Goal: Information Seeking & Learning: Learn about a topic

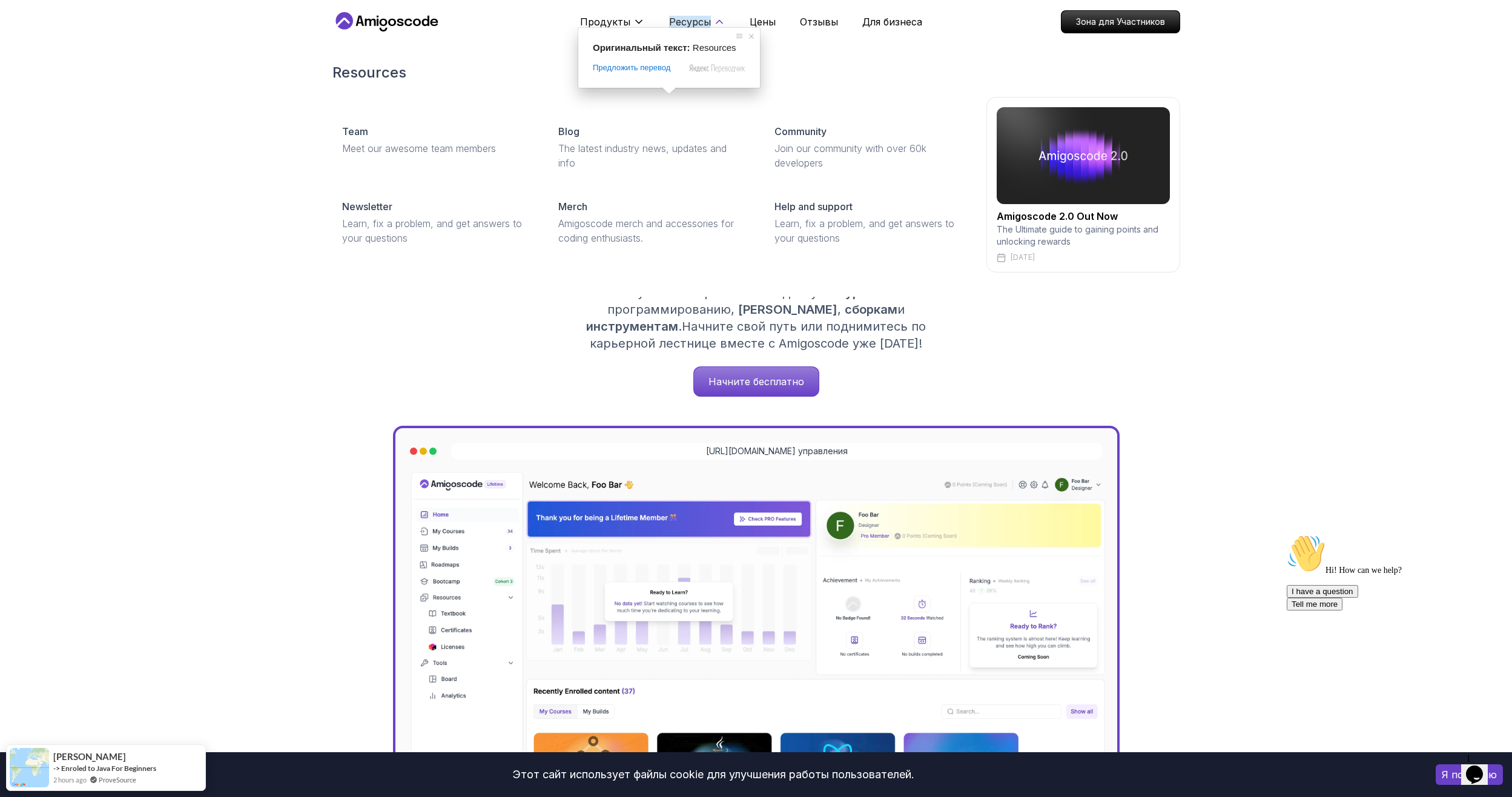
click at [701, 20] on ya-tr-span "Ресурсы" at bounding box center [690, 22] width 42 height 12
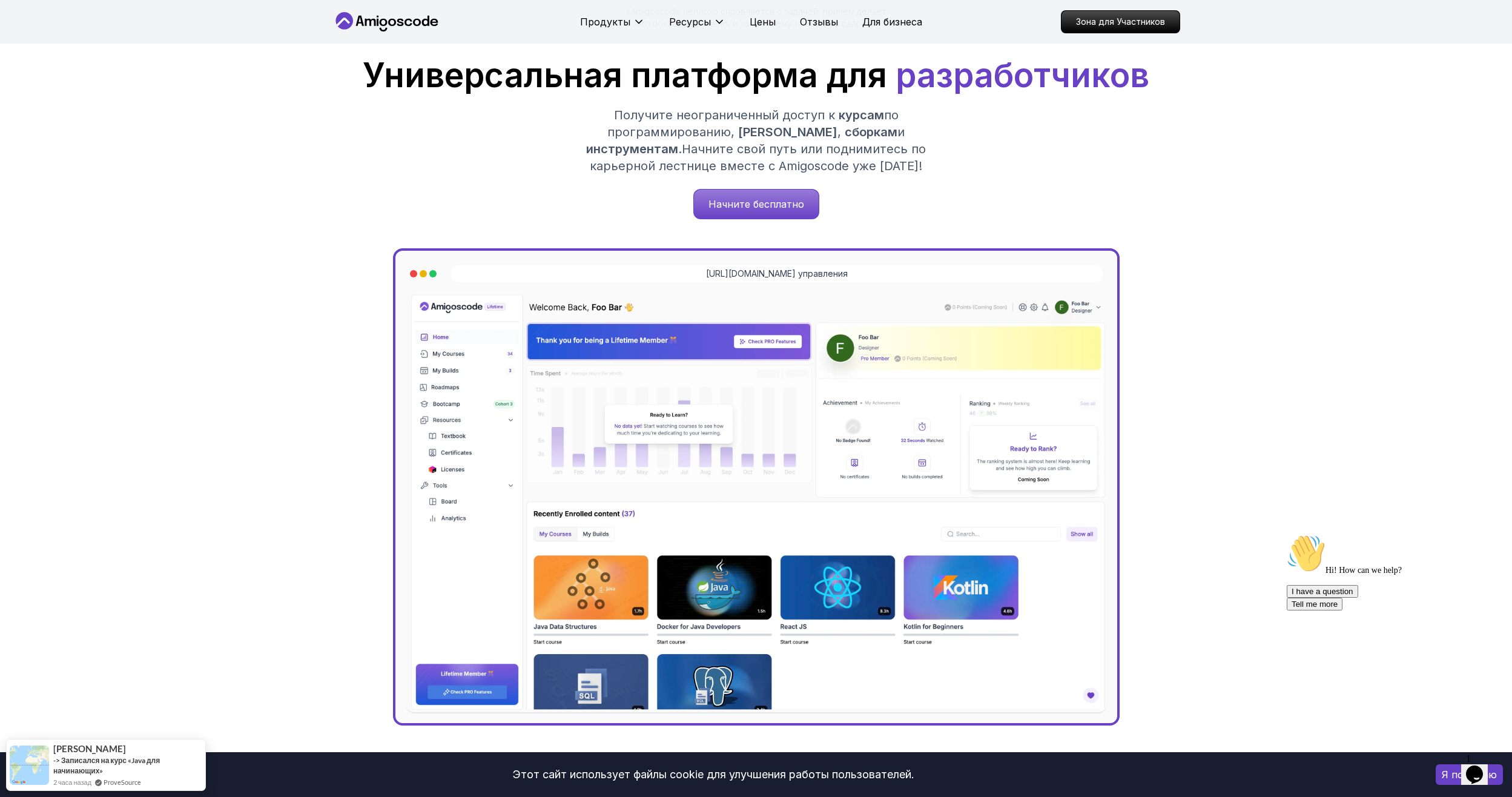
scroll to position [404, 0]
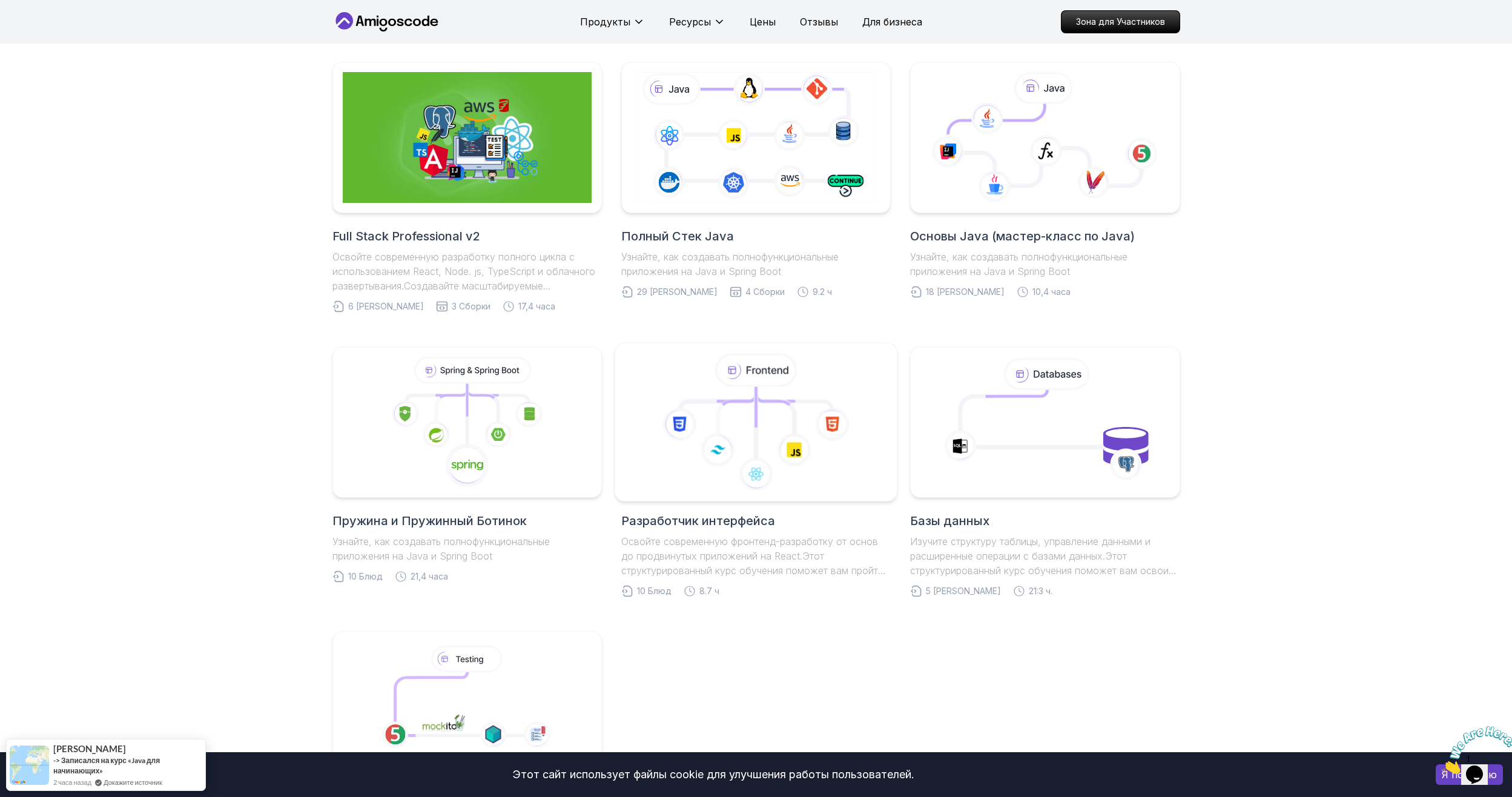
scroll to position [504, 0]
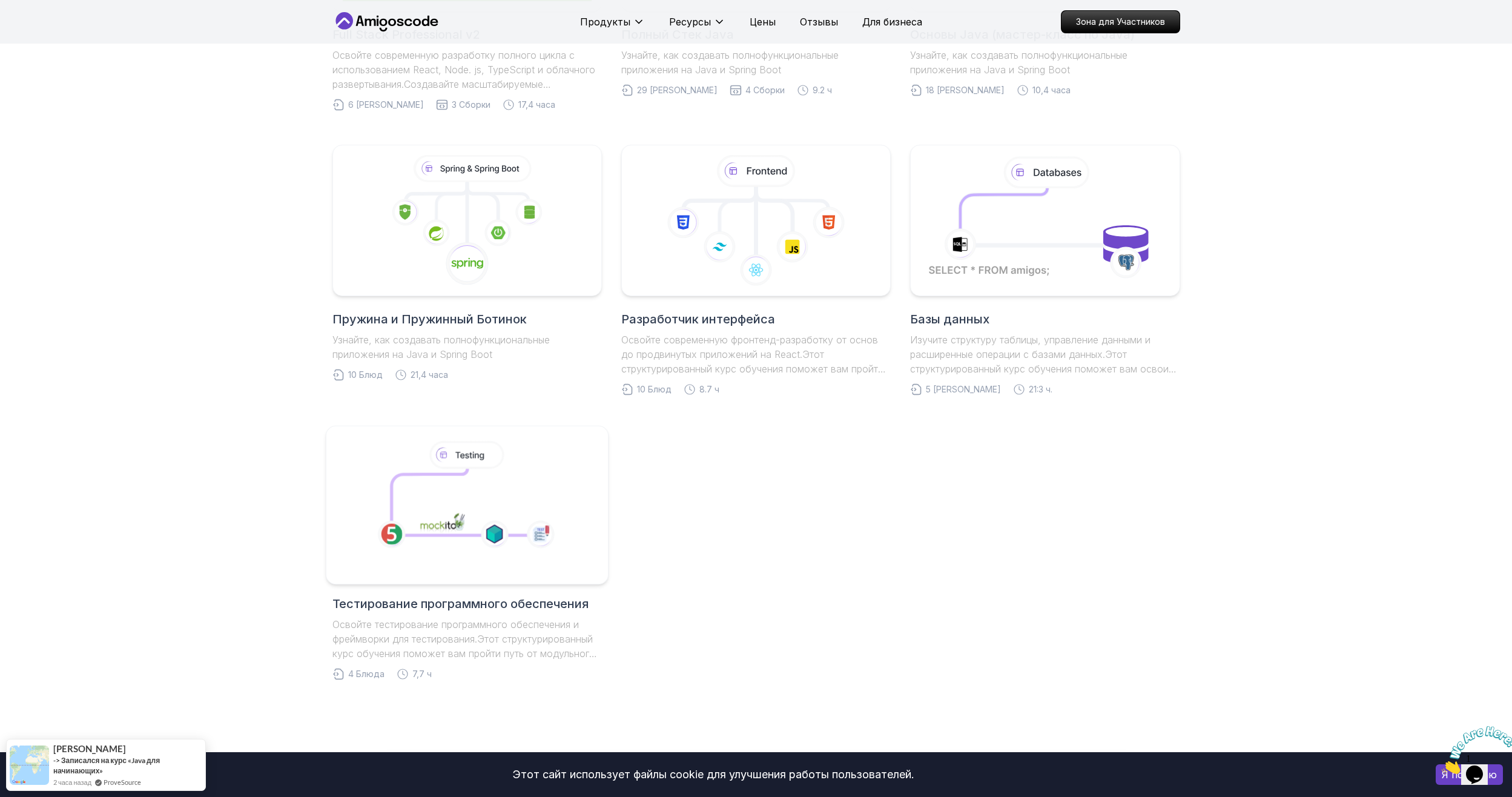
click at [482, 506] on g at bounding box center [465, 500] width 207 height 125
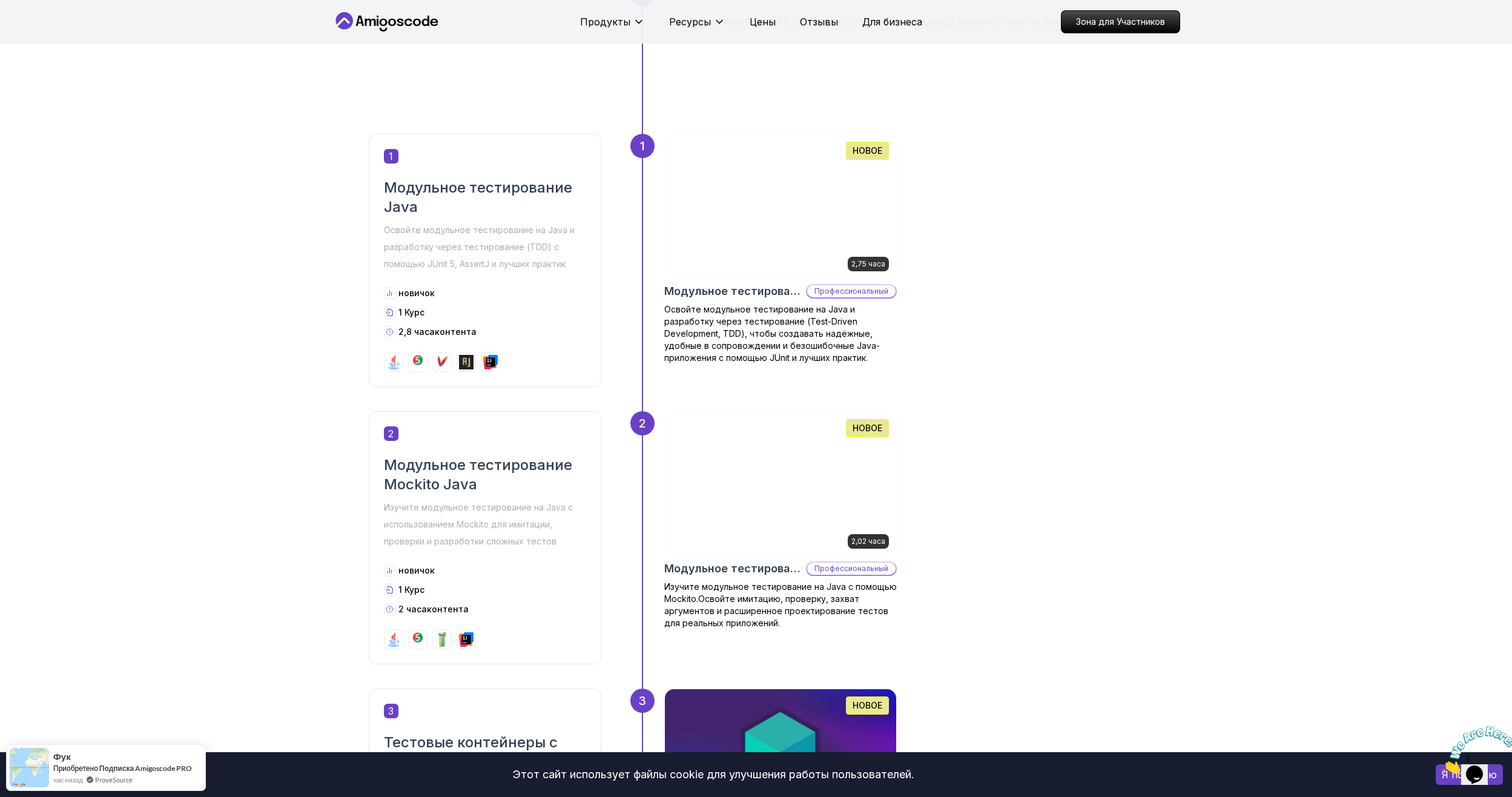
scroll to position [404, 0]
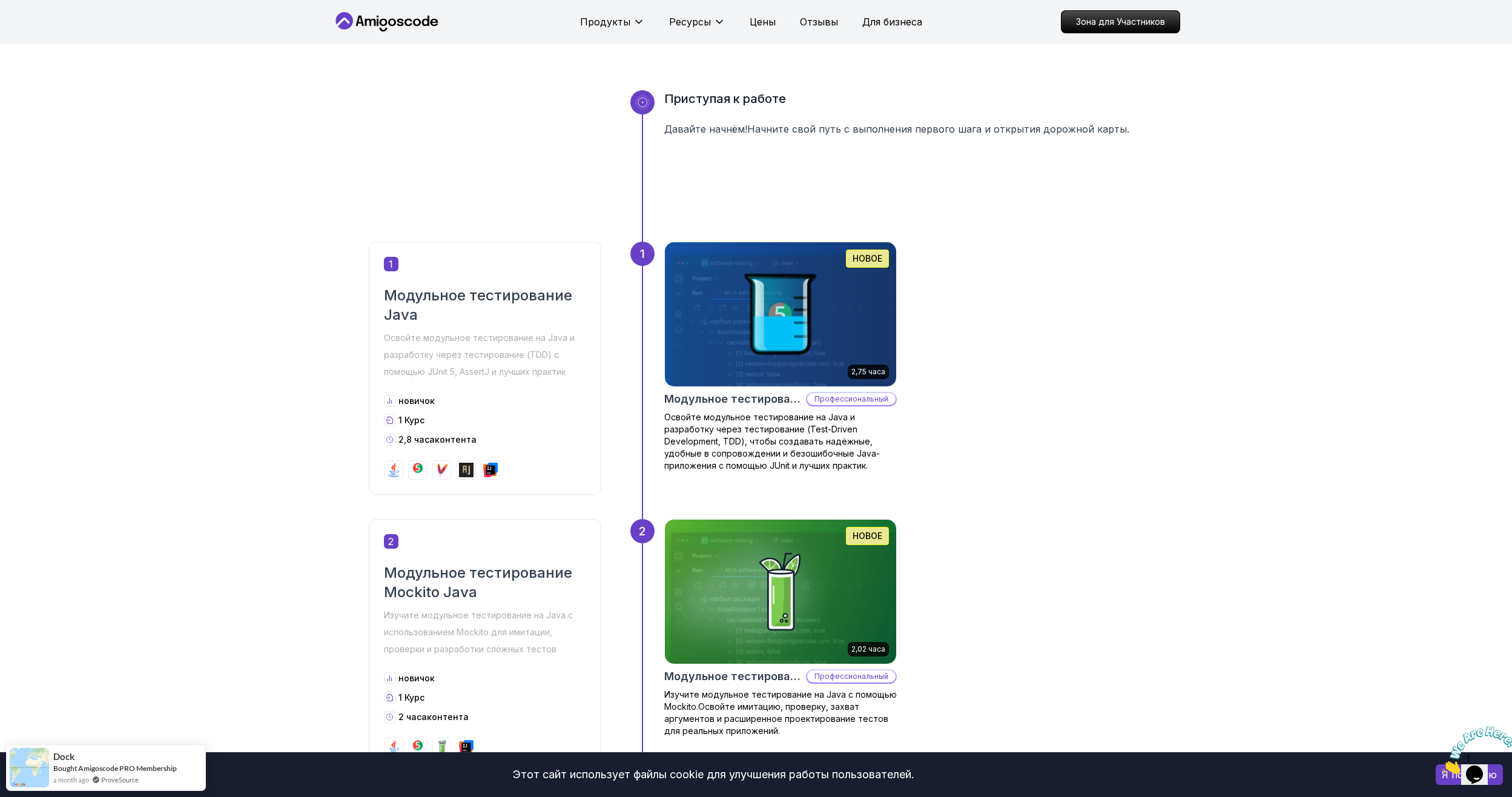
click at [963, 479] on div "2,75 часа НОВОЕ Модульное тестирование Java и TDD Профессиональный Освойте моду…" at bounding box center [904, 368] width 479 height 253
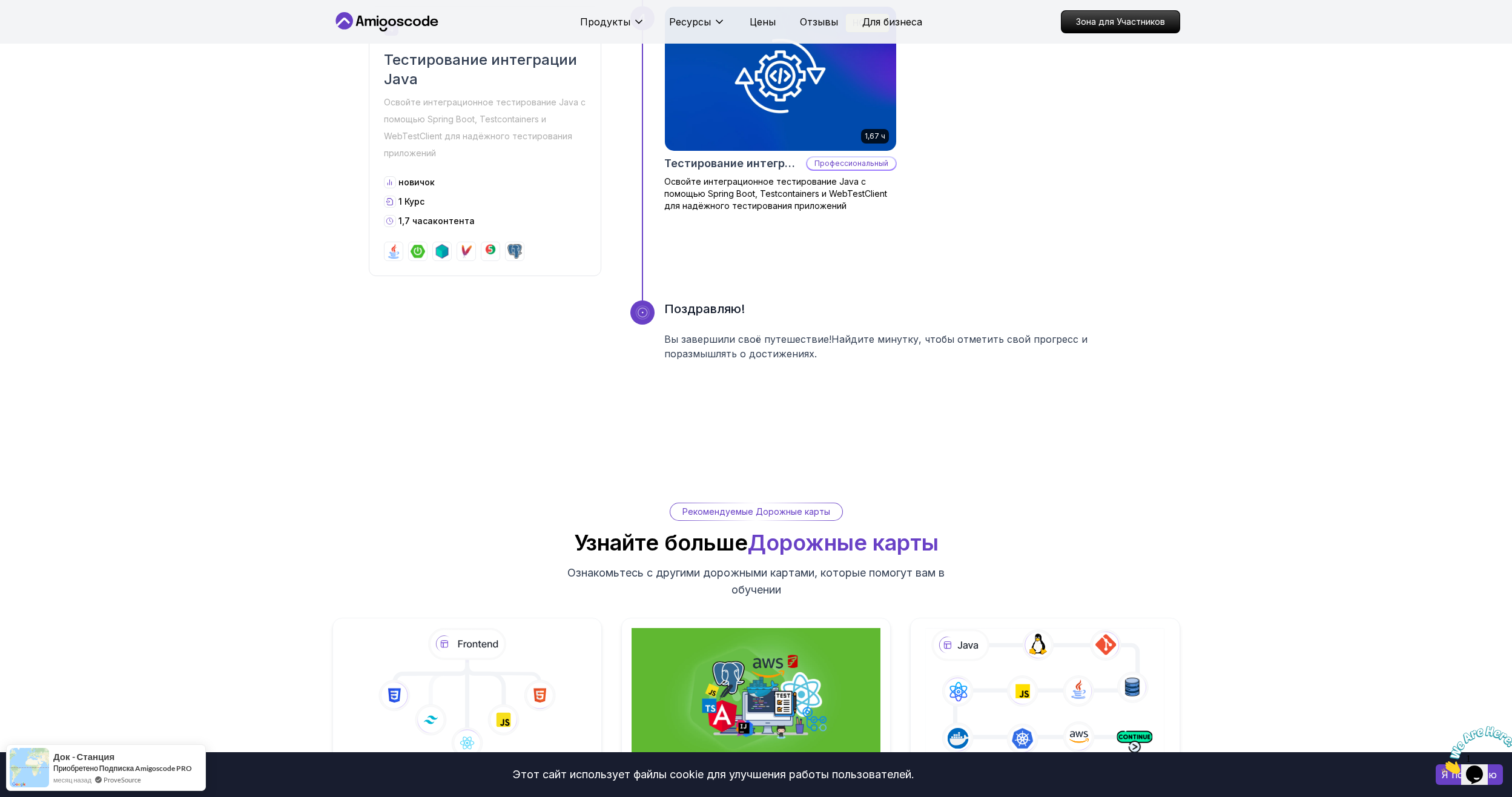
scroll to position [1414, 0]
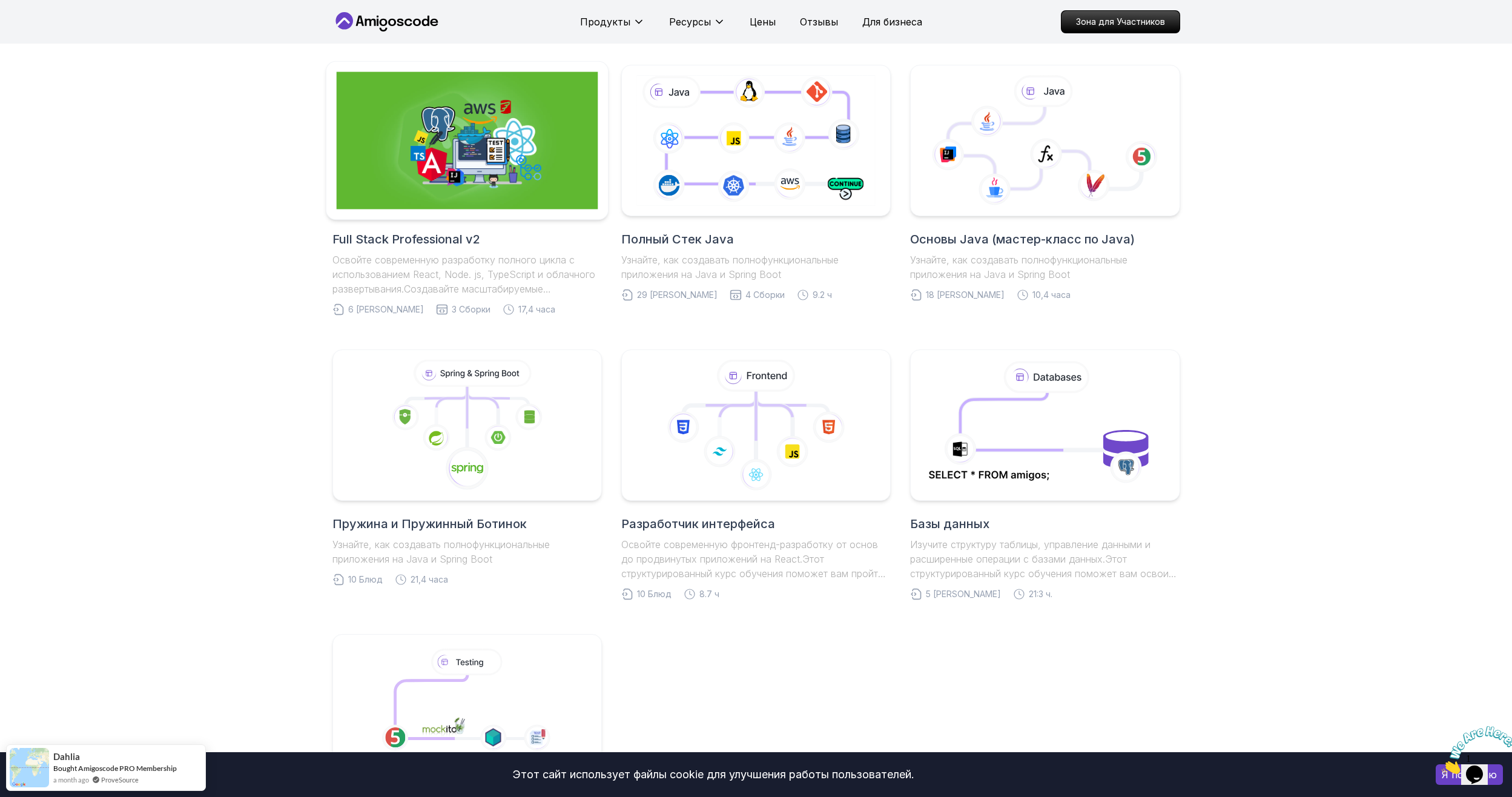
scroll to position [202, 0]
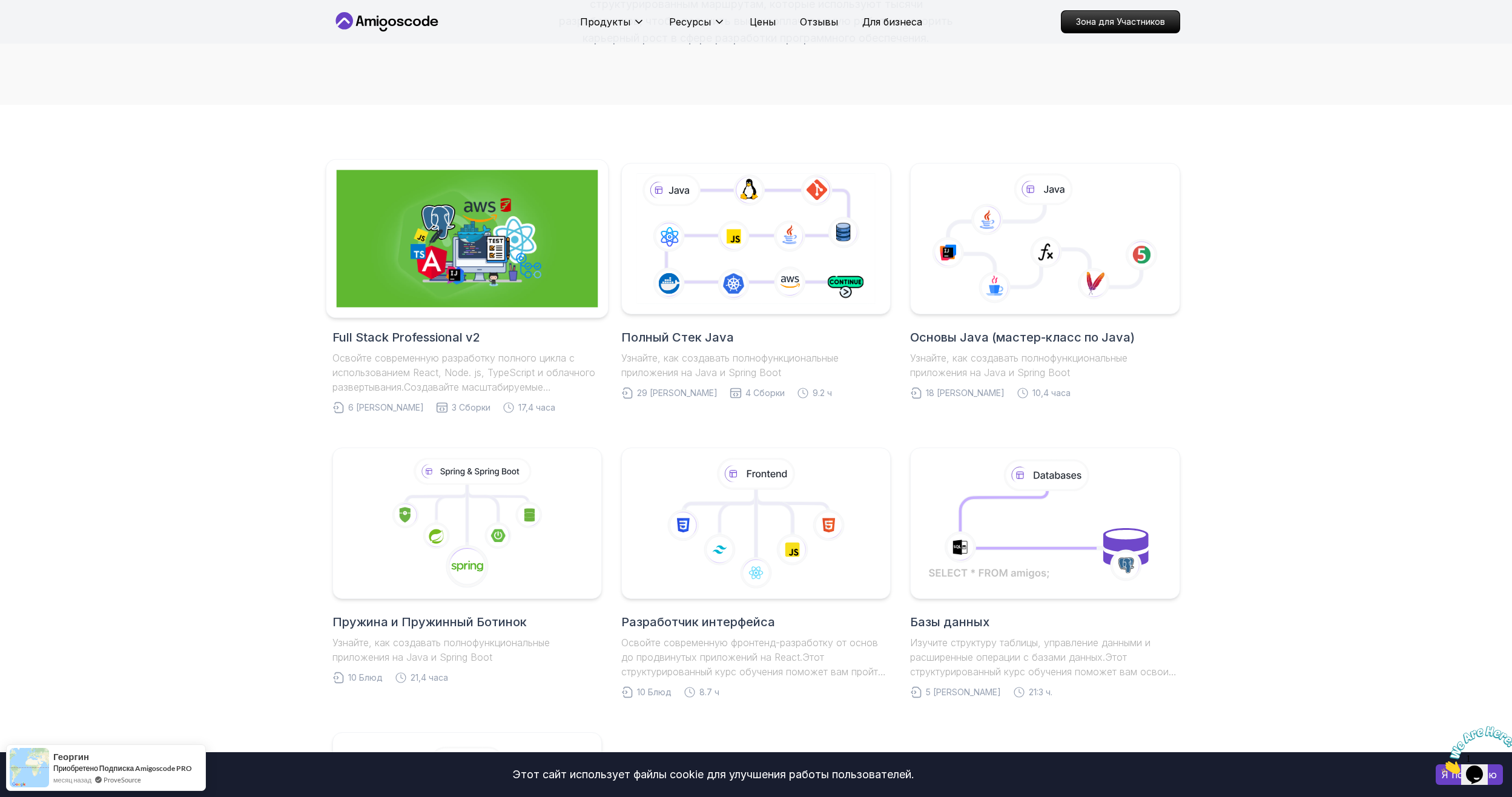
click at [472, 258] on img at bounding box center [467, 239] width 262 height 138
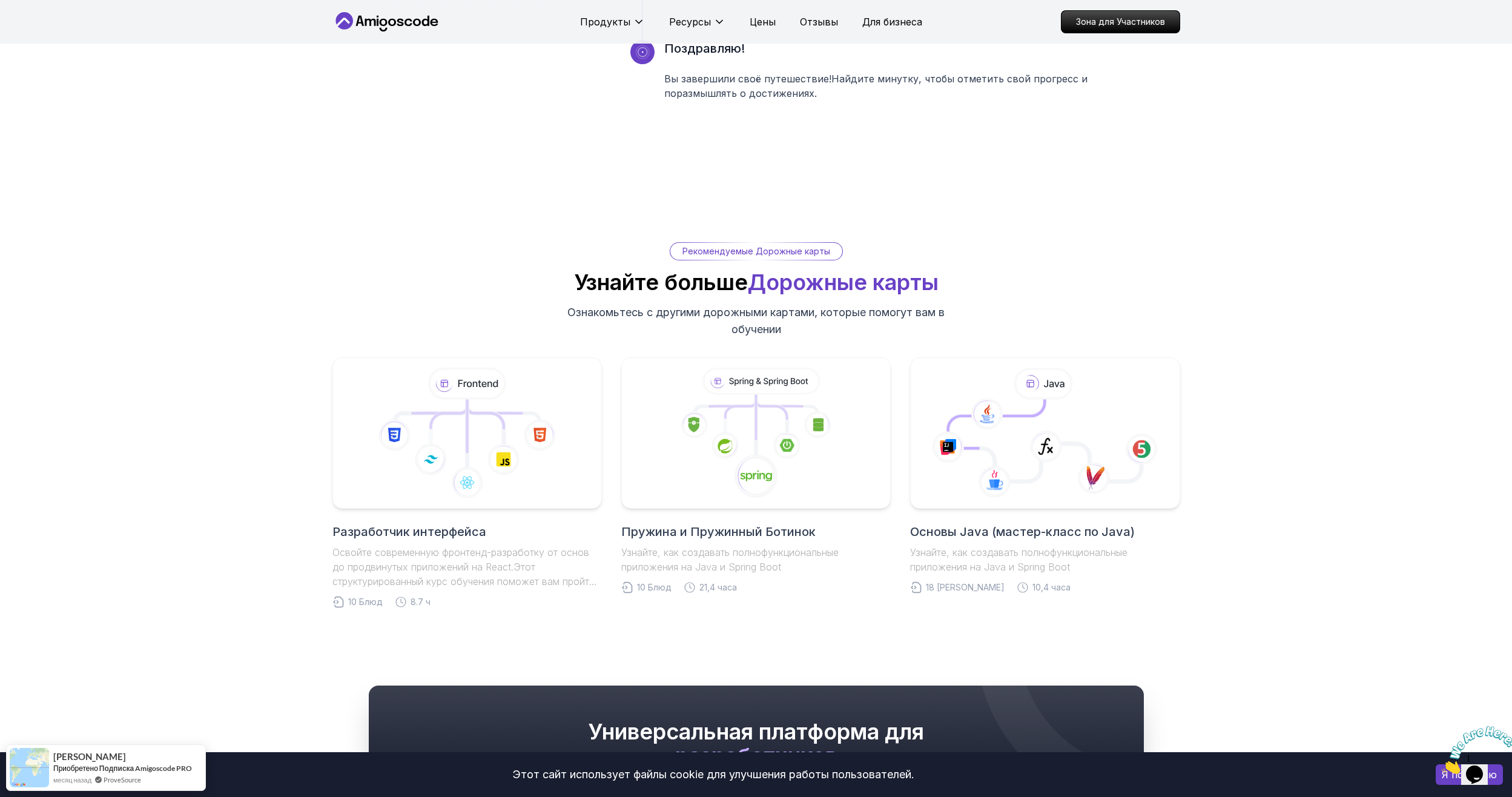
scroll to position [2525, 0]
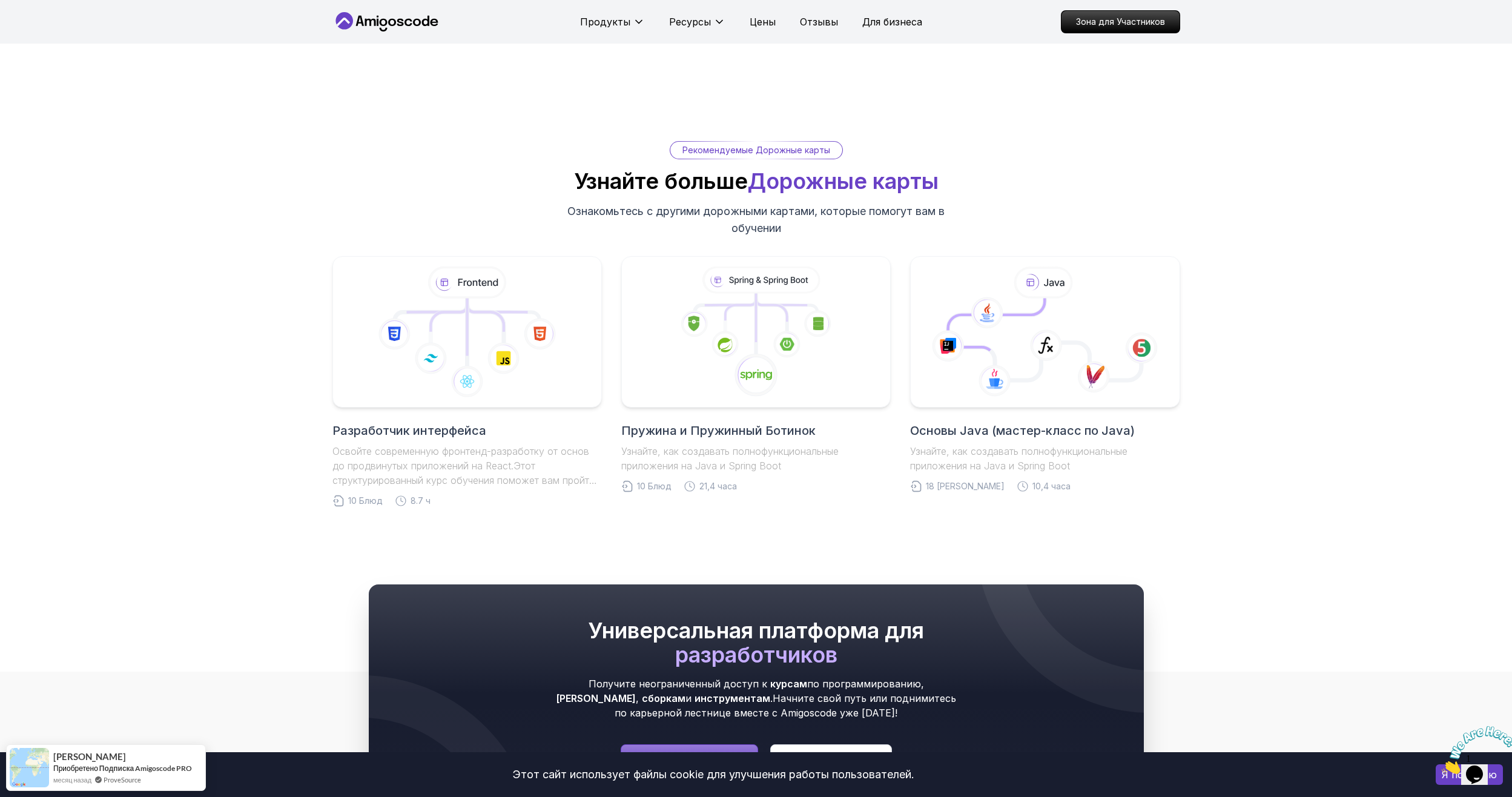
drag, startPoint x: 448, startPoint y: 259, endPoint x: 717, endPoint y: 253, distance: 269.1
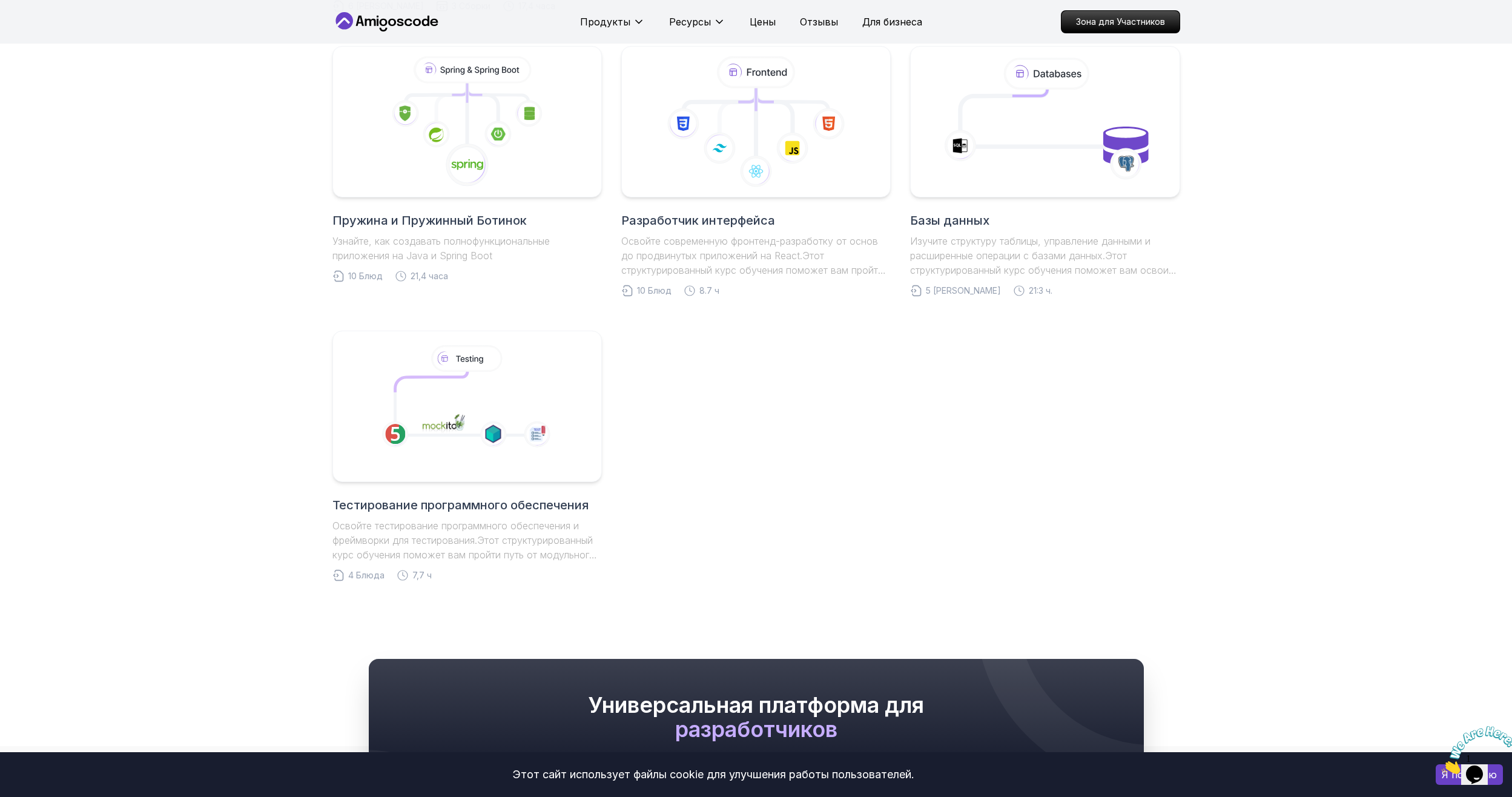
scroll to position [202, 0]
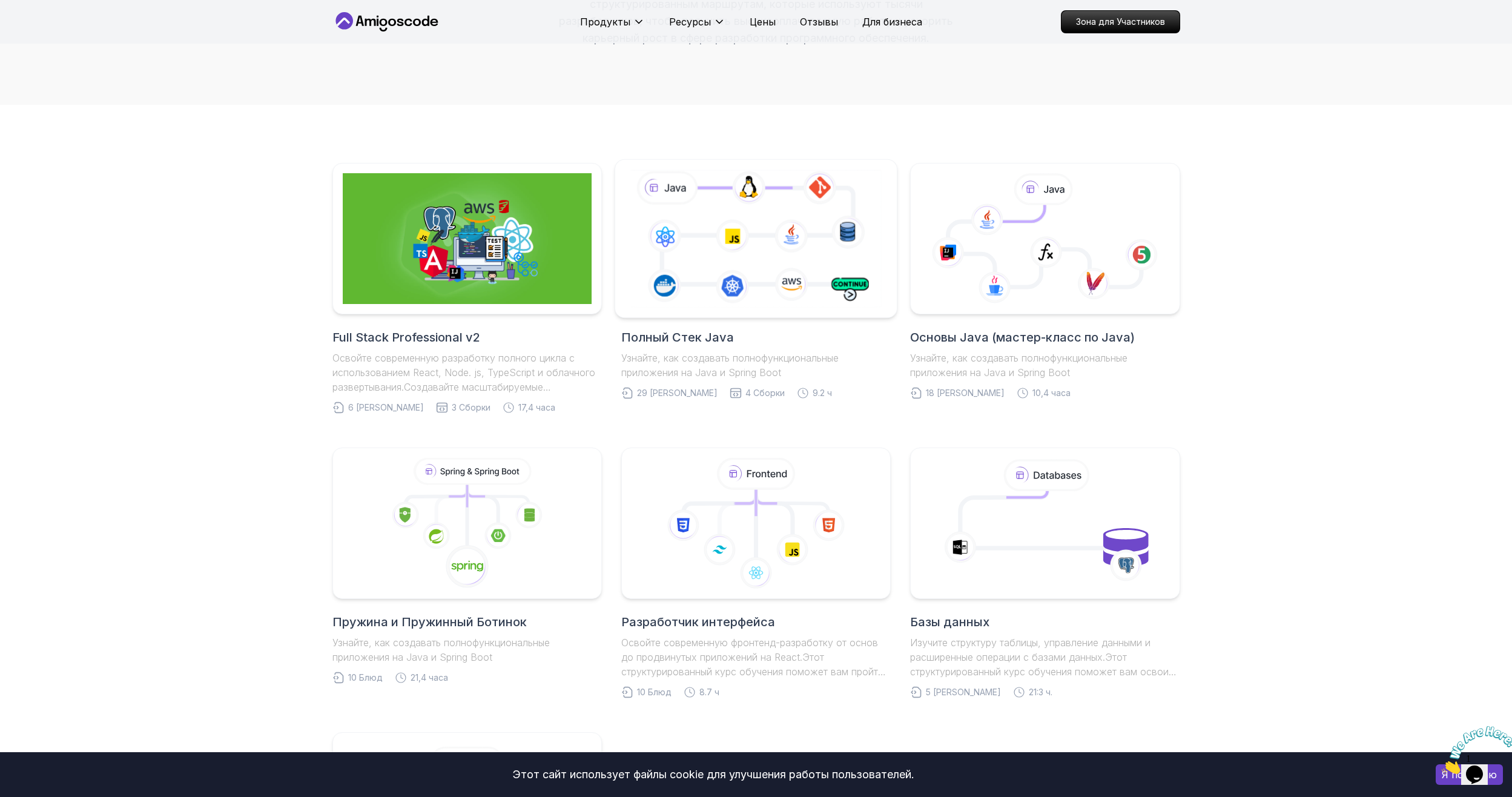
click at [683, 270] on icon at bounding box center [756, 238] width 256 height 143
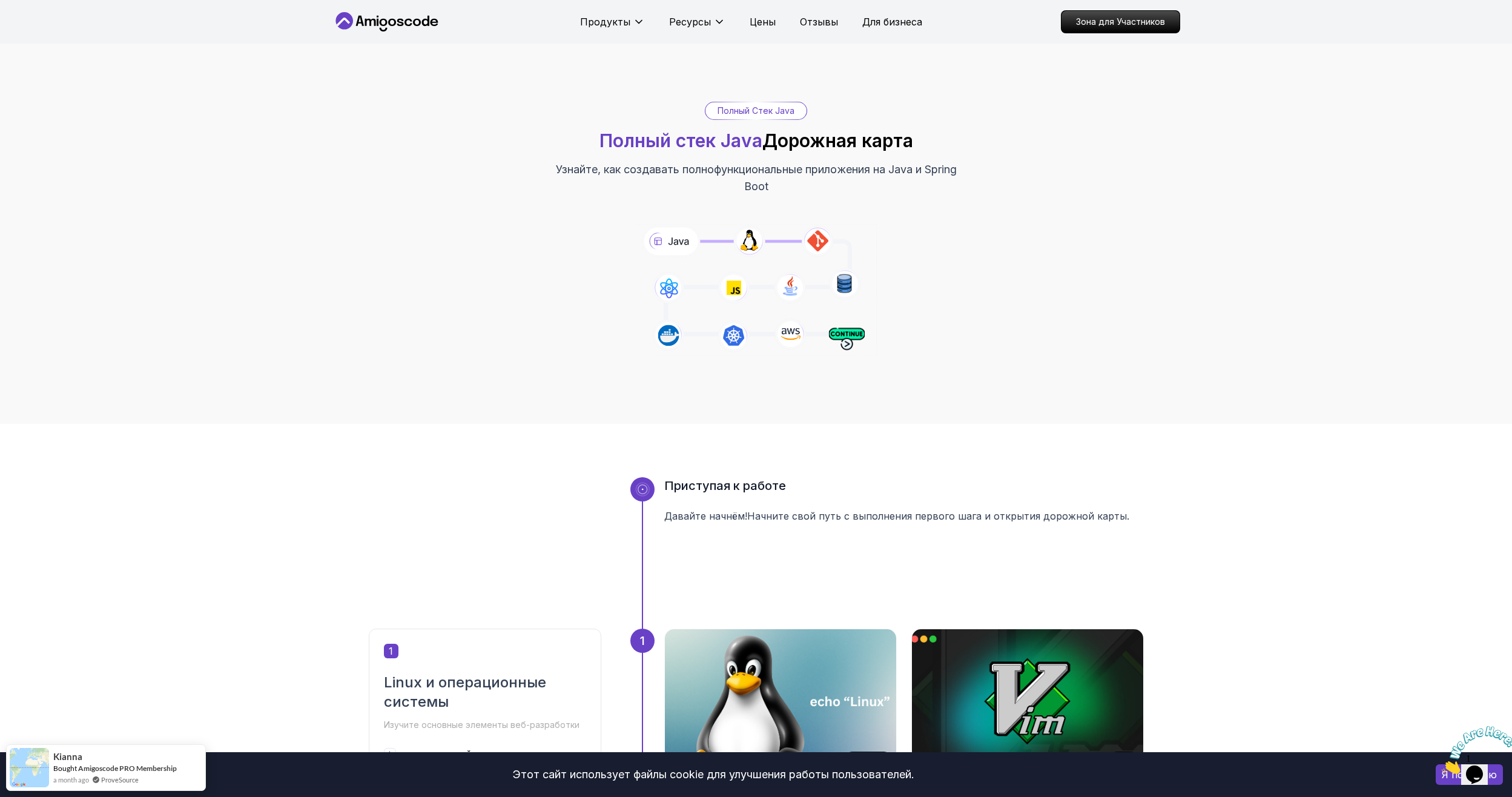
click at [663, 237] on icon at bounding box center [755, 290] width 246 height 137
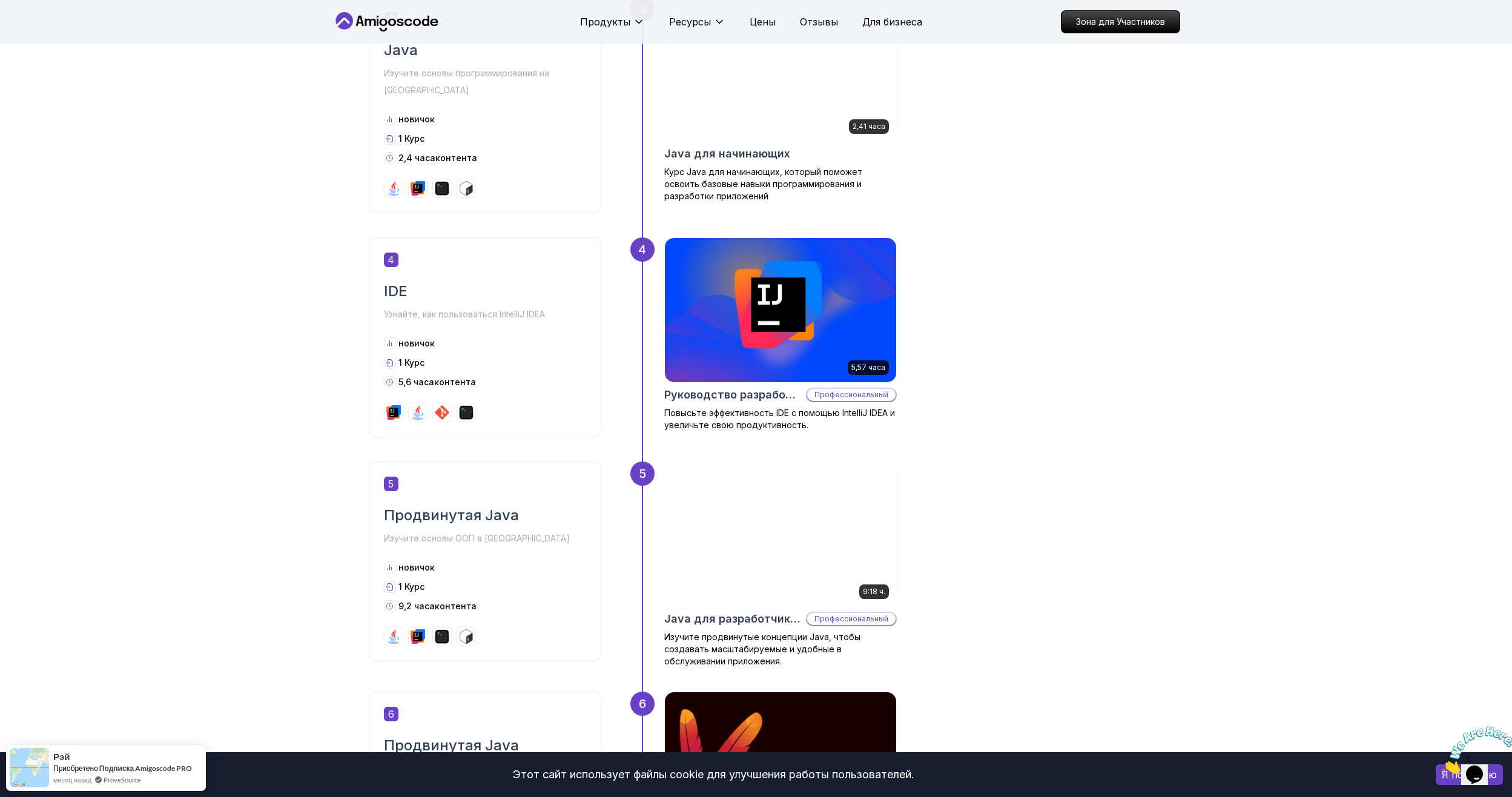
scroll to position [1313, 0]
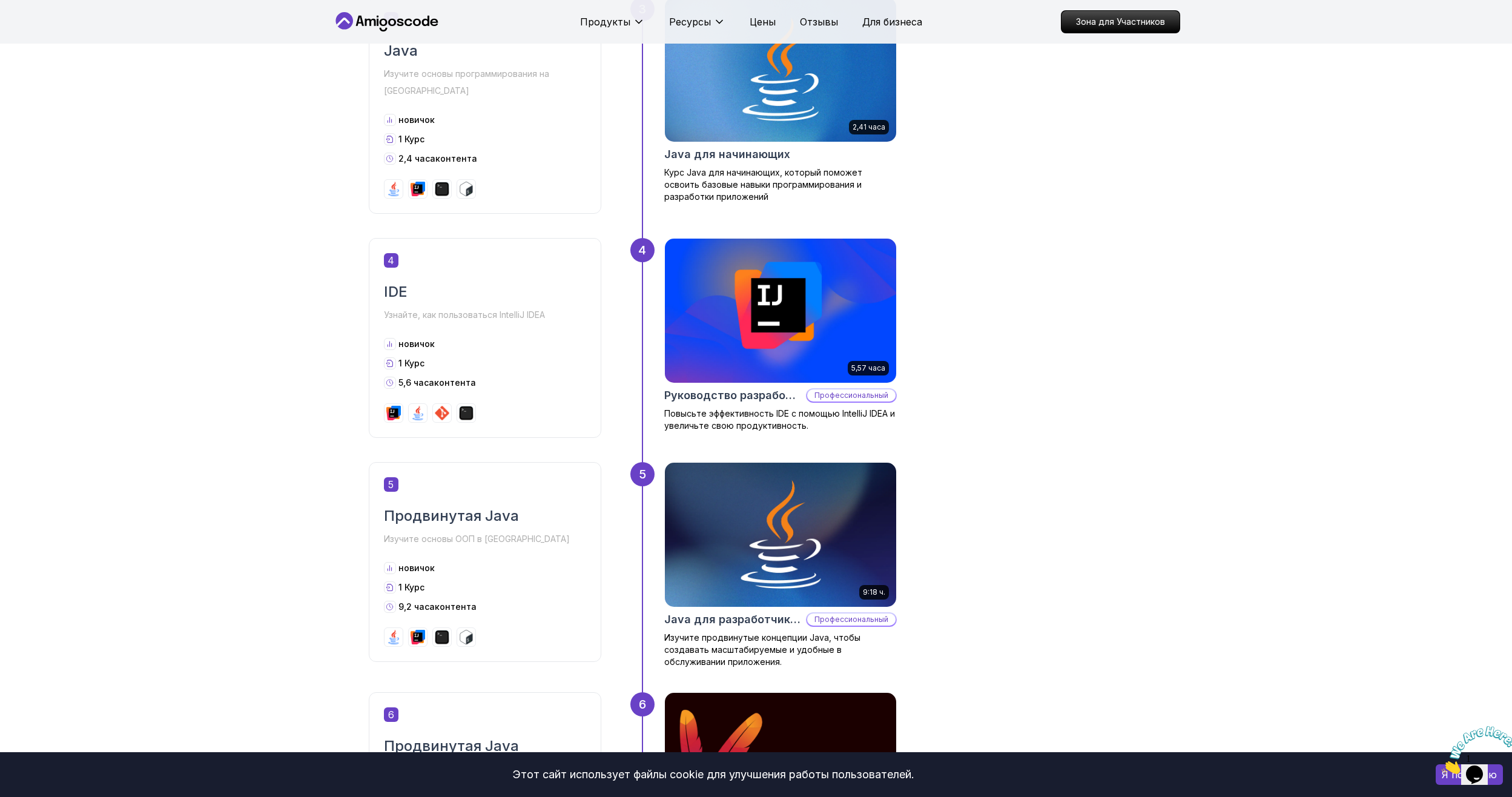
click at [792, 555] on img at bounding box center [780, 535] width 243 height 152
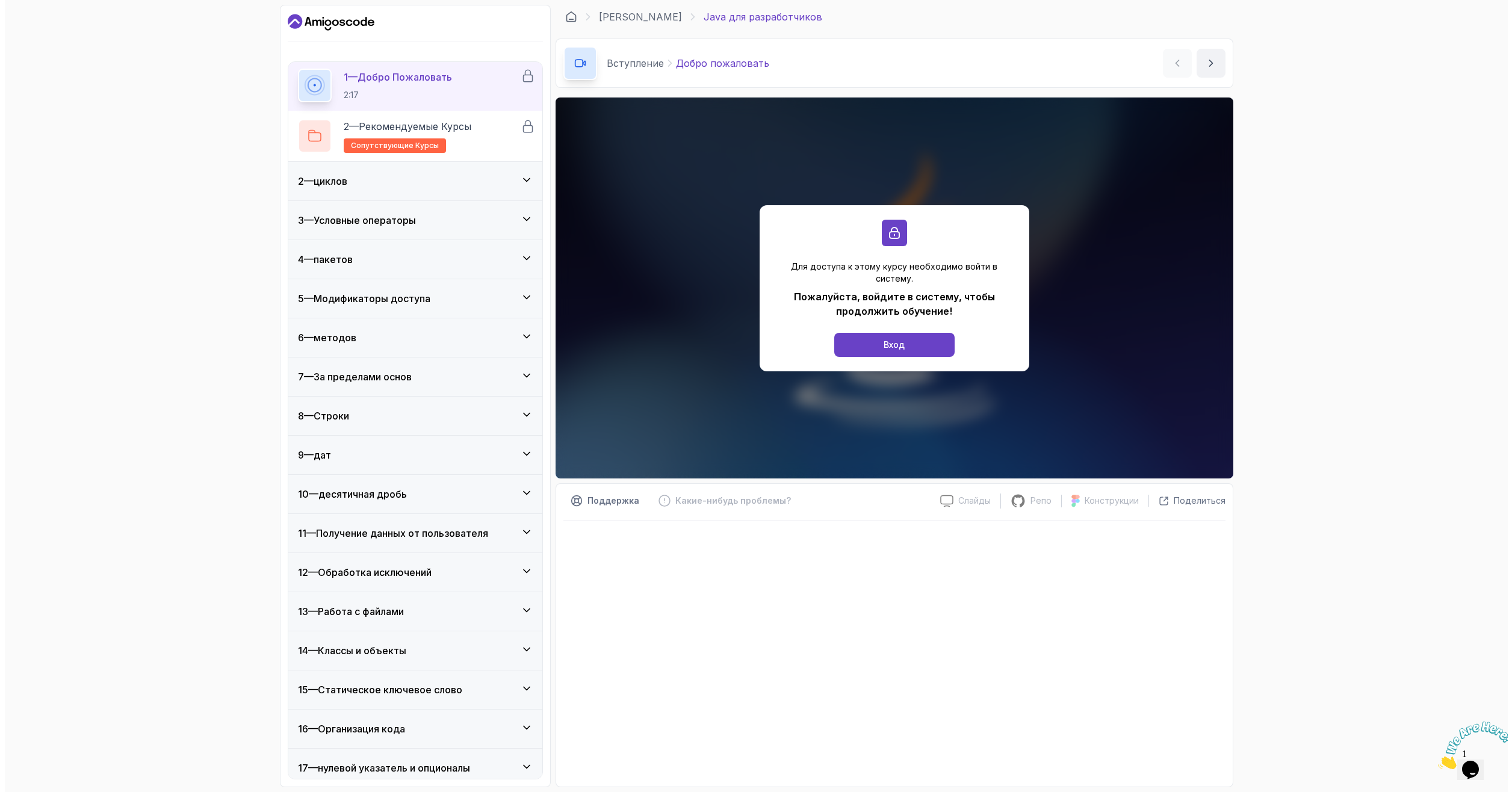
scroll to position [127, 0]
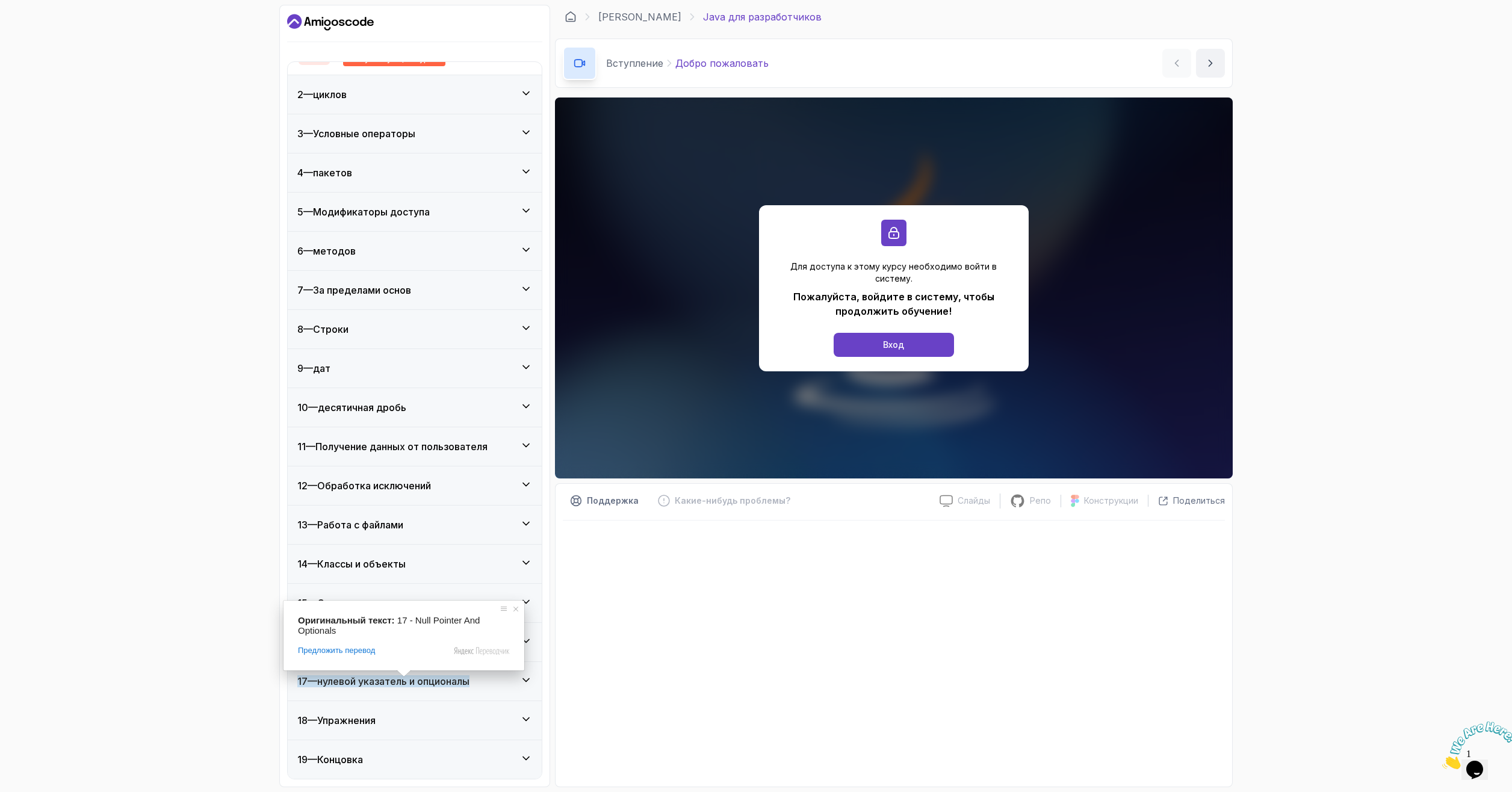
click at [406, 677] on body "1 — Вступление 1 — Добро пожаловать 2:17 2 — Рекомендуемые курсы сопутствующие …" at bounding box center [756, 396] width 1512 height 792
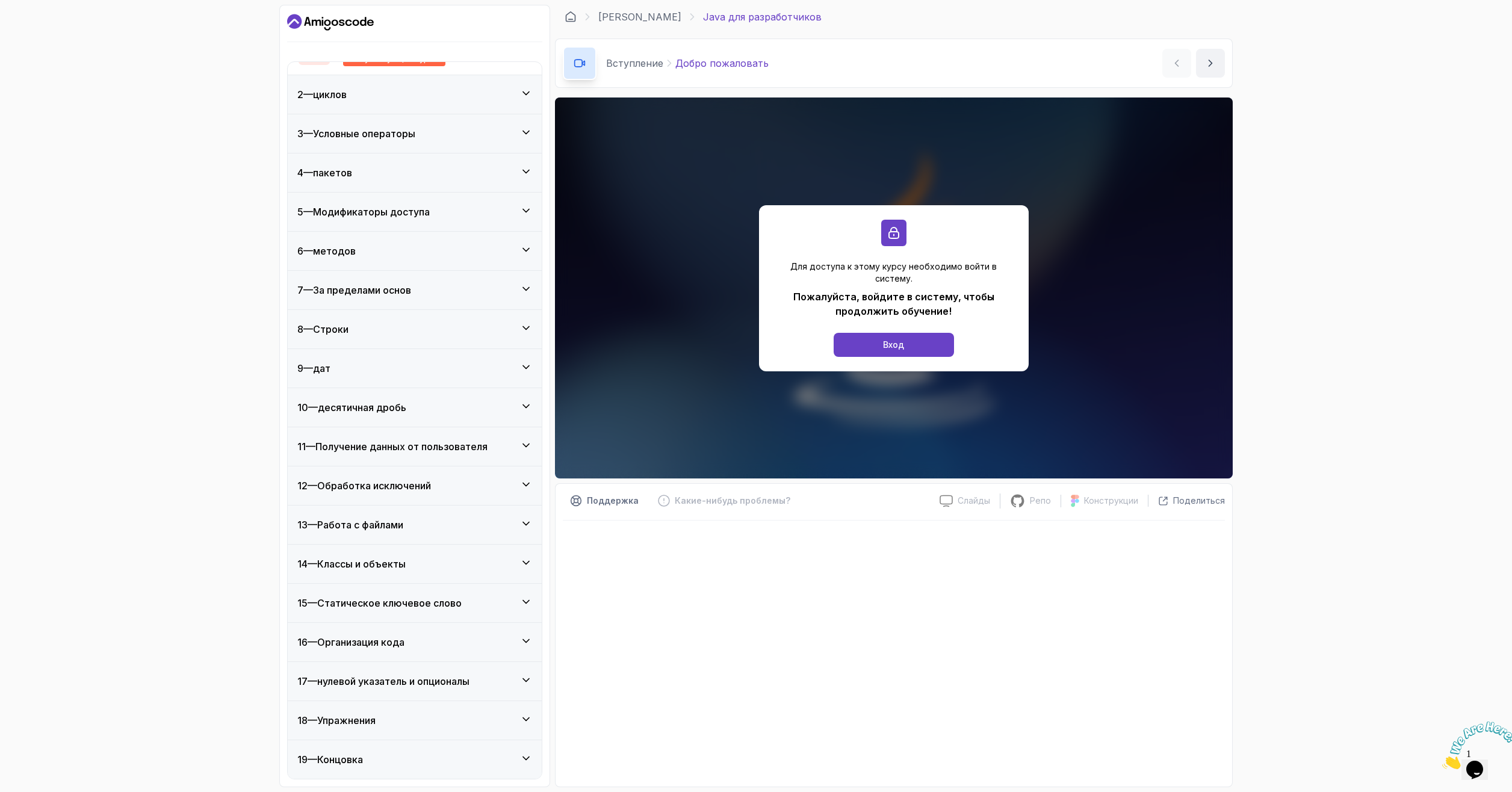
click at [410, 683] on ya-tr-span "нулевой указатель и опционалы" at bounding box center [393, 682] width 153 height 12
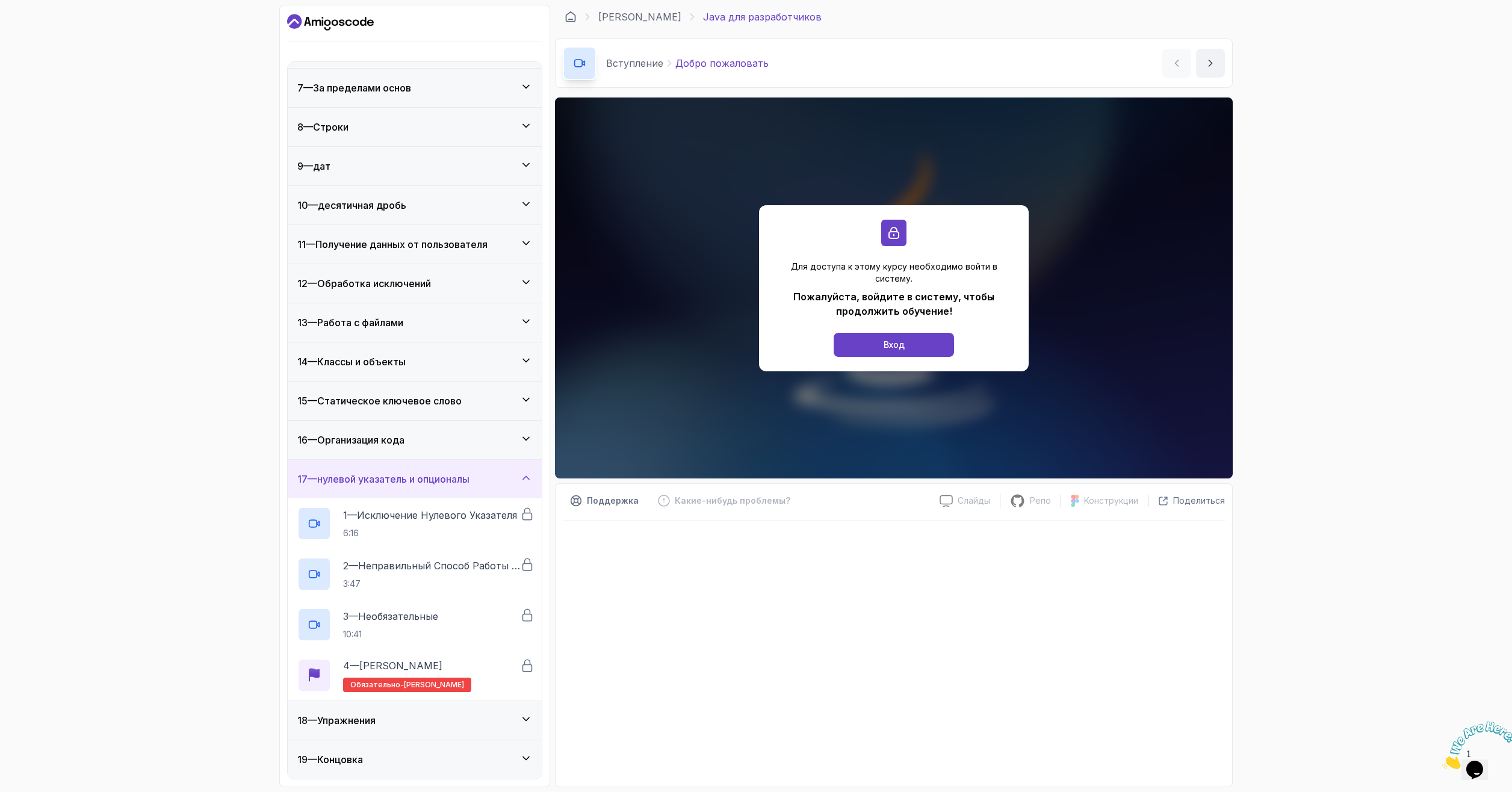
click at [501, 478] on div "17 — нулевой указатель и опционалы" at bounding box center [414, 479] width 235 height 14
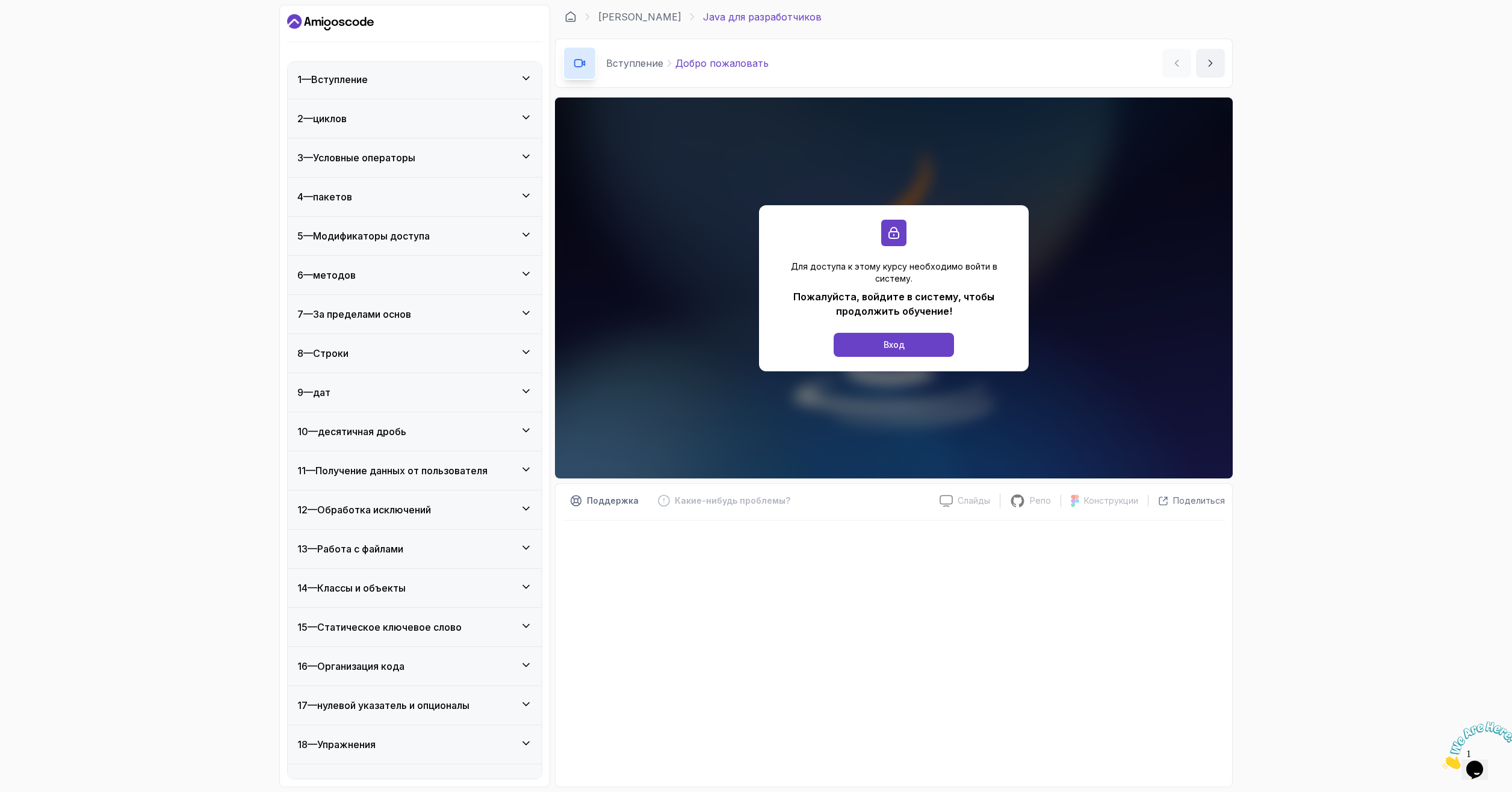
scroll to position [0, 0]
click at [405, 79] on div "1 — Вступление" at bounding box center [414, 81] width 235 height 14
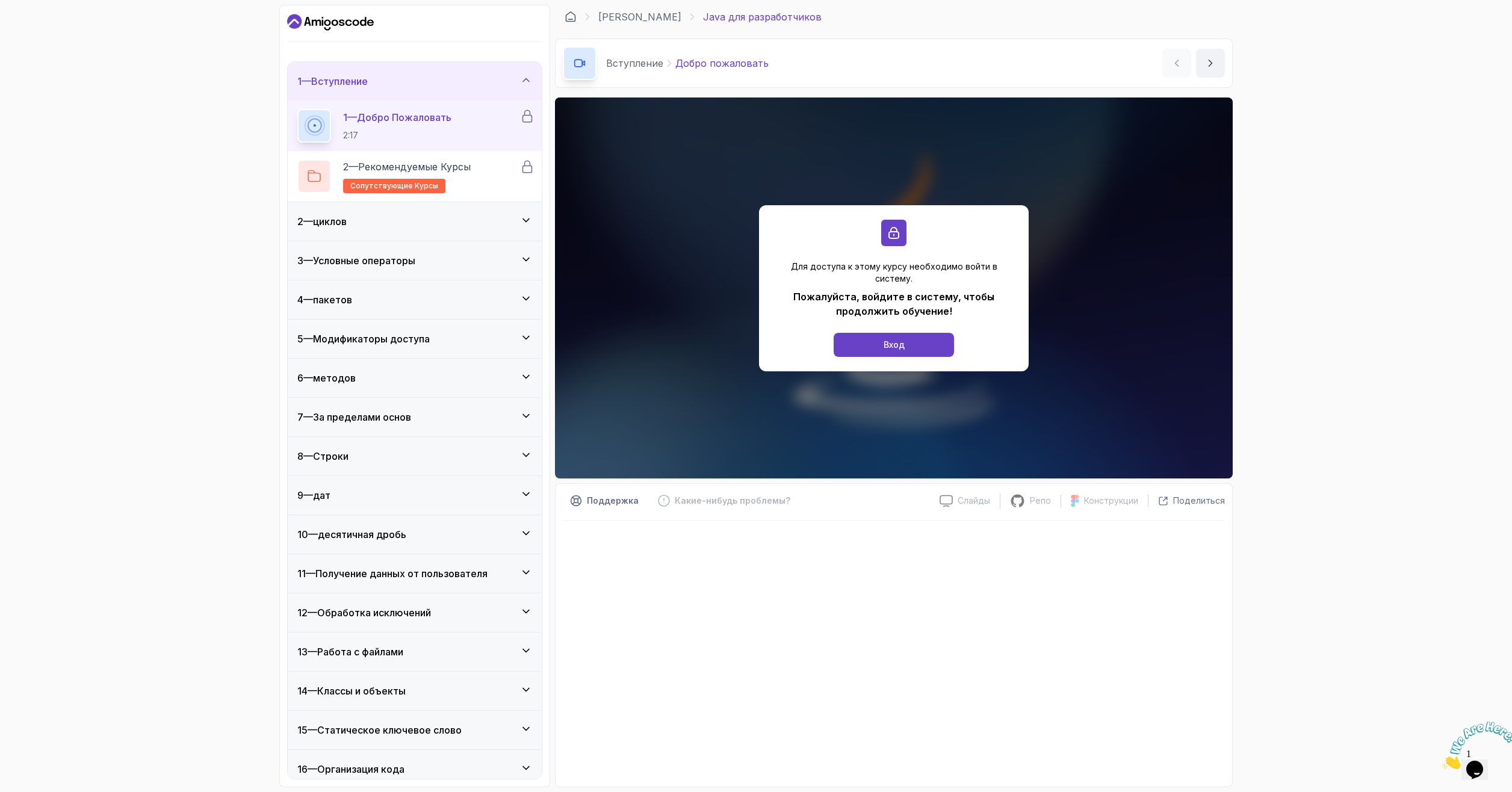
click at [469, 243] on div "3 — Условные операторы" at bounding box center [414, 261] width 254 height 39
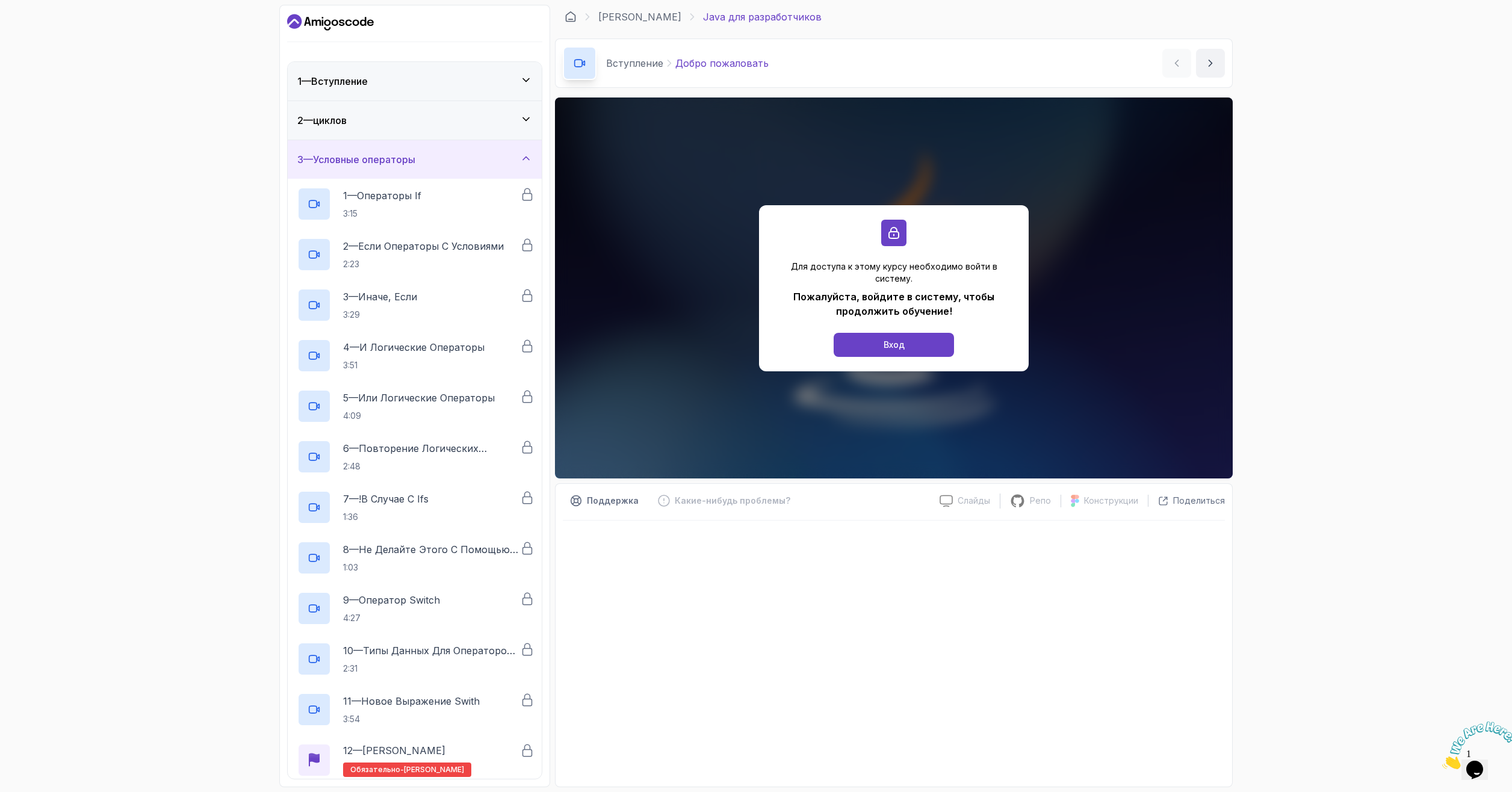
click at [416, 160] on ya-tr-span "Условные операторы" at bounding box center [364, 159] width 103 height 12
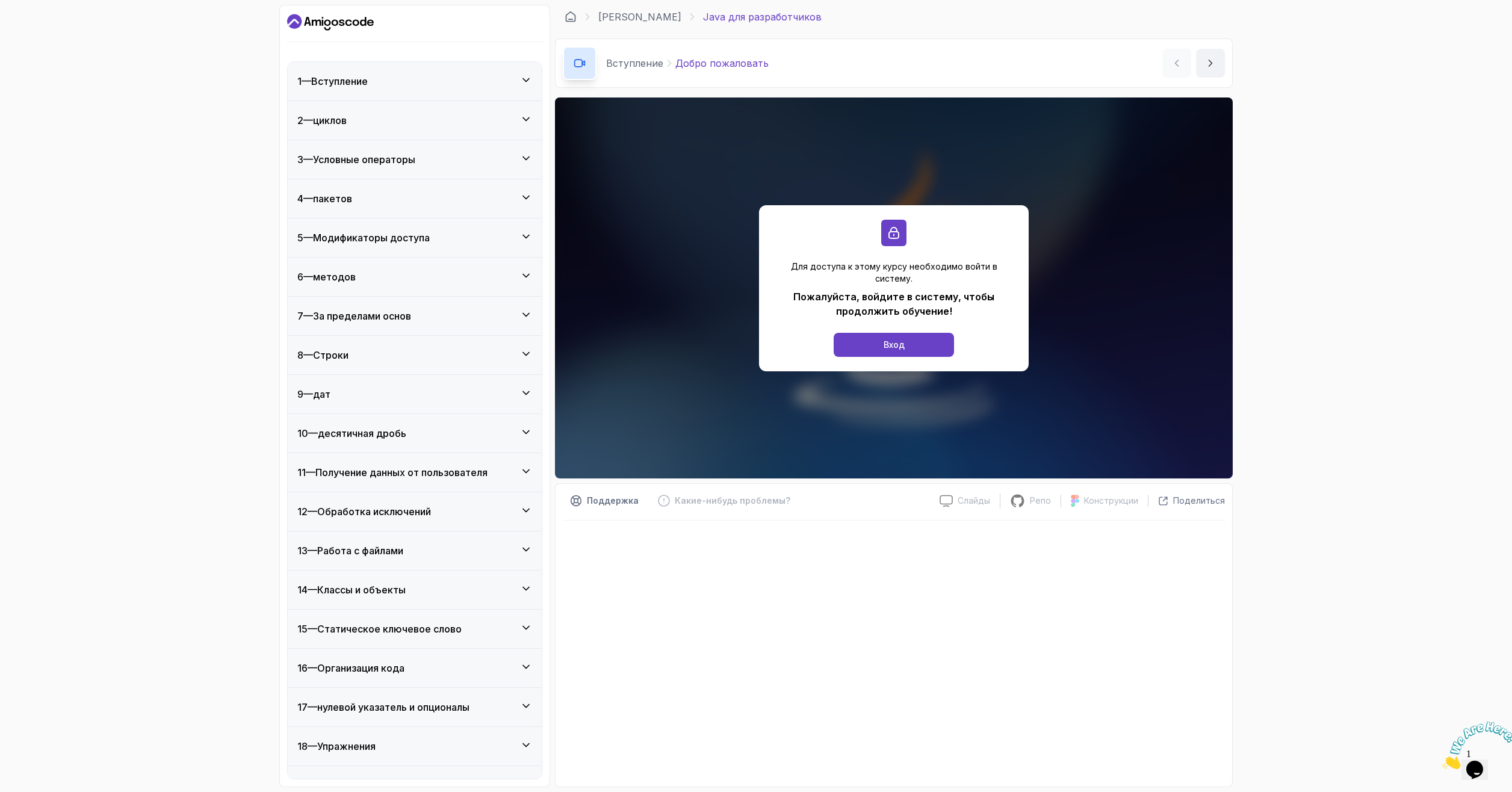
click at [415, 201] on div "4 — пакетов" at bounding box center [414, 198] width 235 height 14
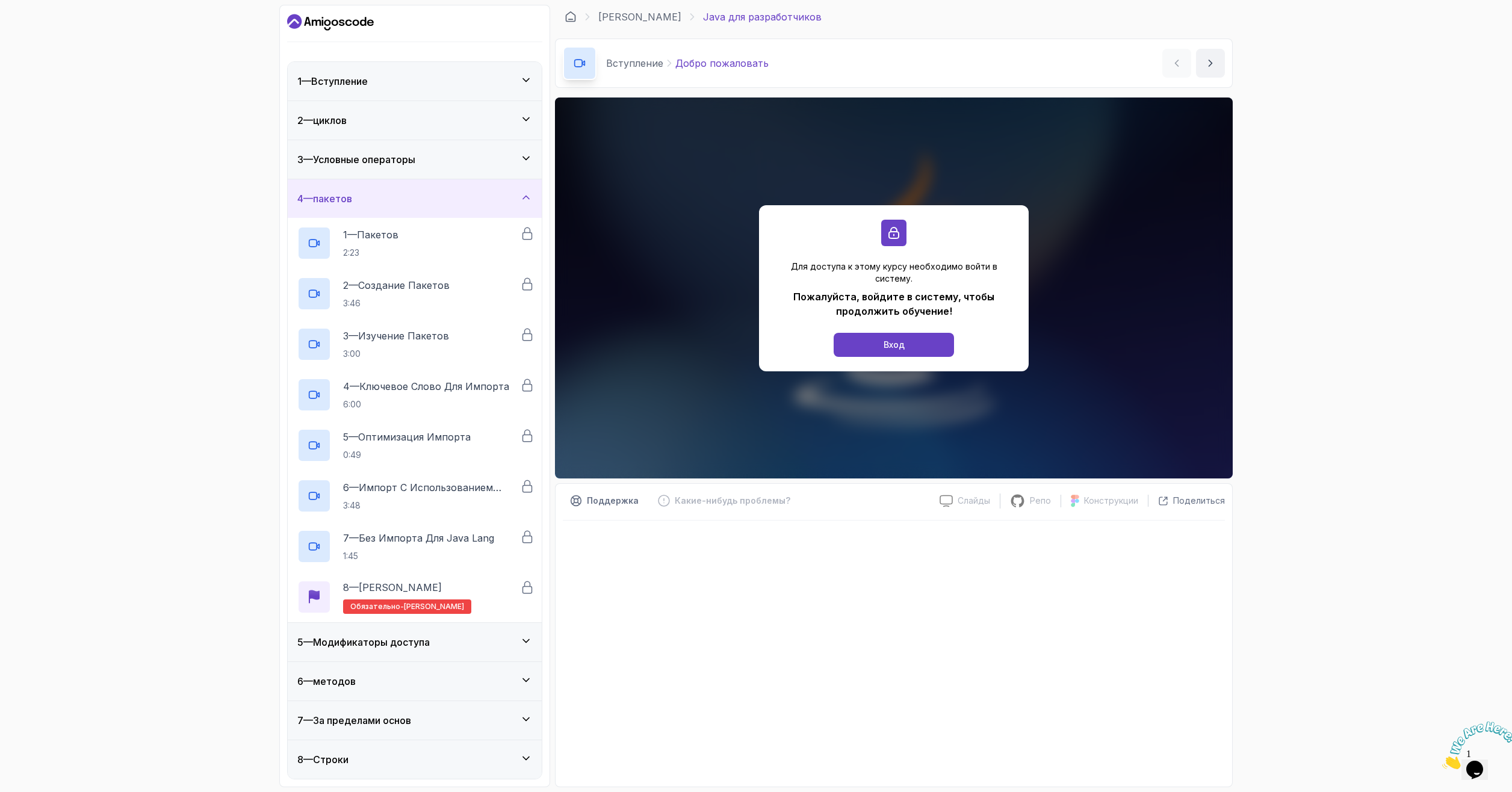
click at [419, 211] on div "4 — пакетов" at bounding box center [414, 198] width 254 height 39
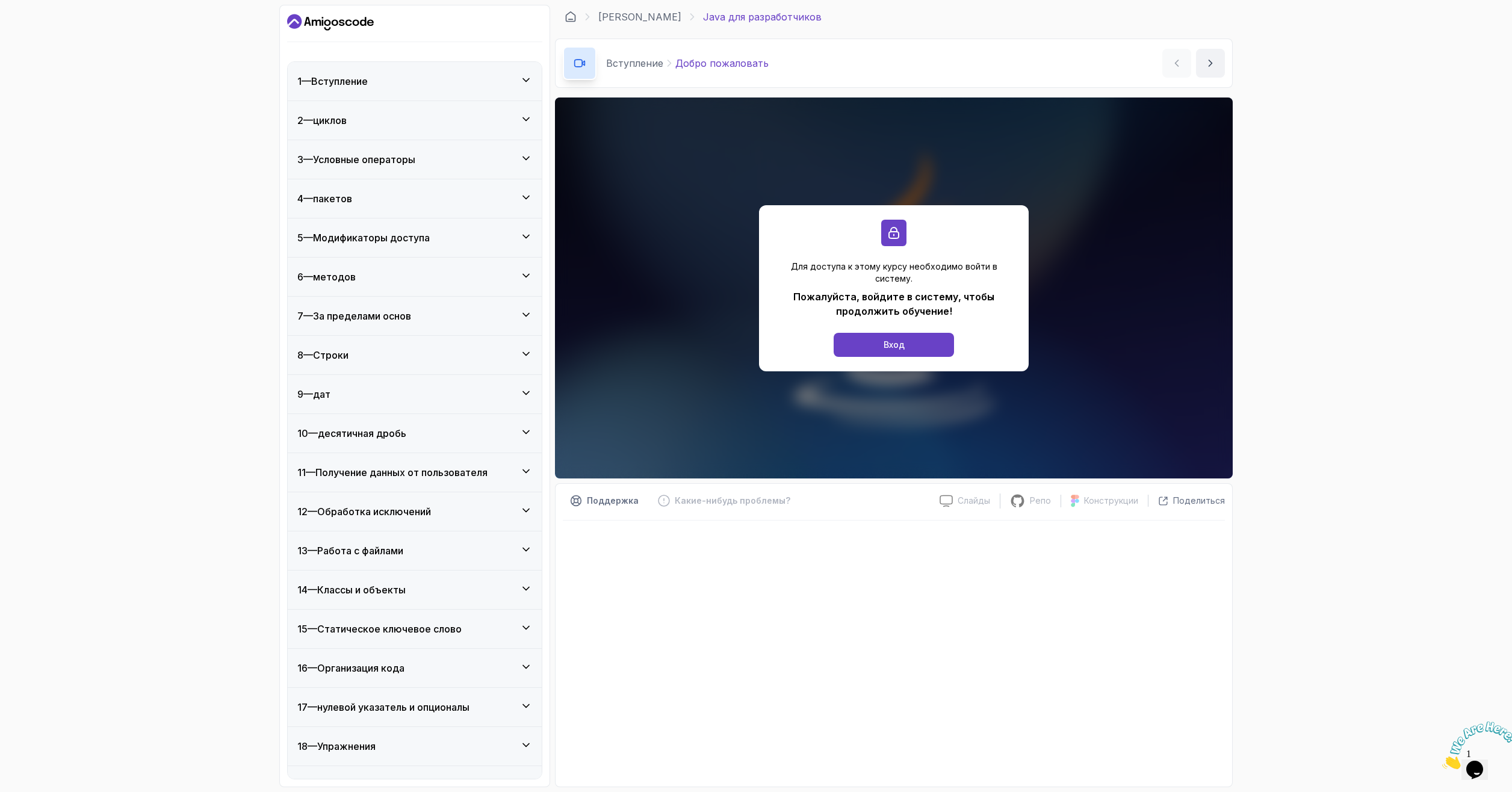
click at [419, 250] on div "5 — Модификаторы доступа" at bounding box center [414, 238] width 254 height 39
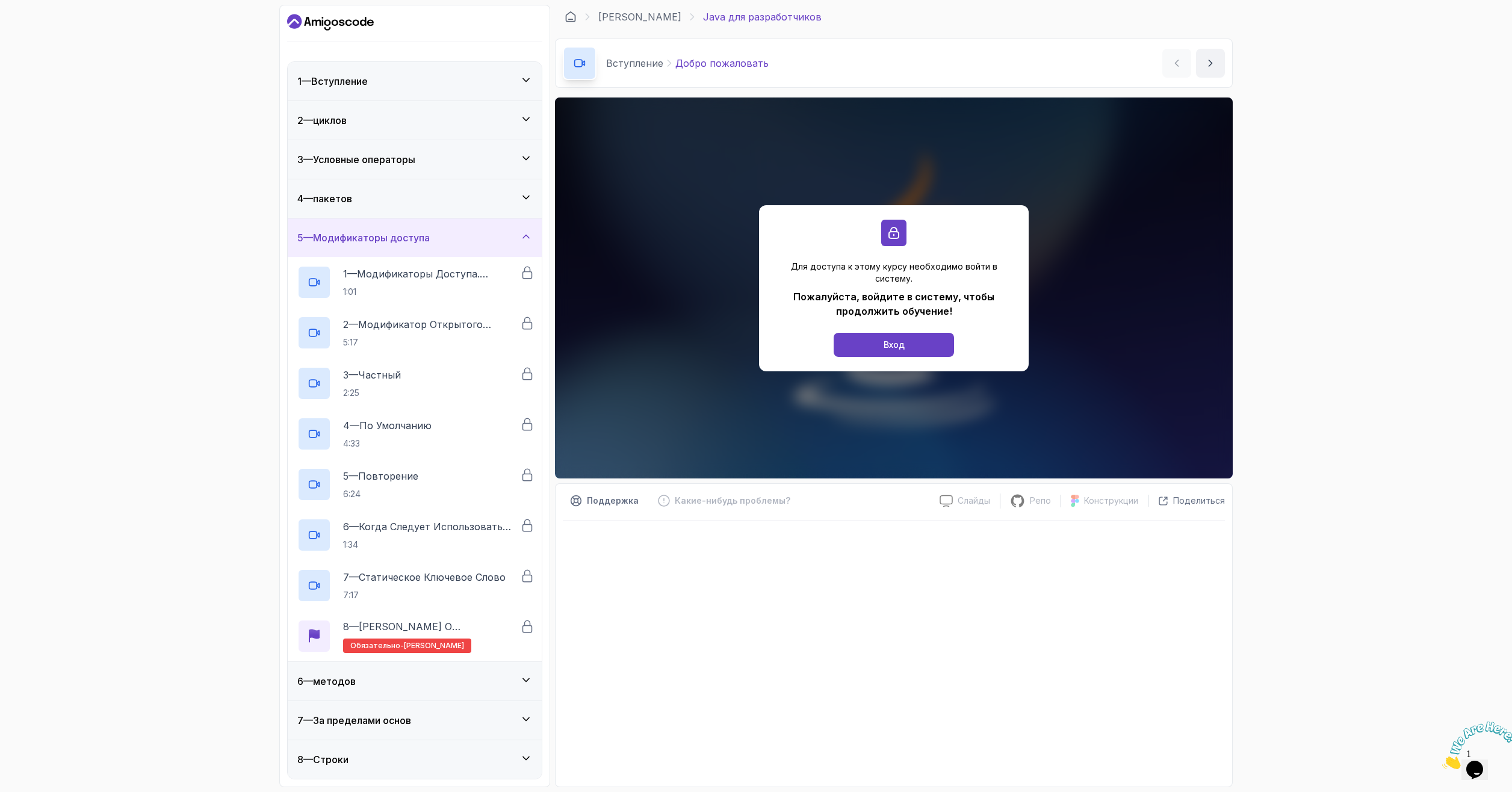
click at [419, 250] on div "5 — Модификаторы доступа" at bounding box center [414, 238] width 254 height 39
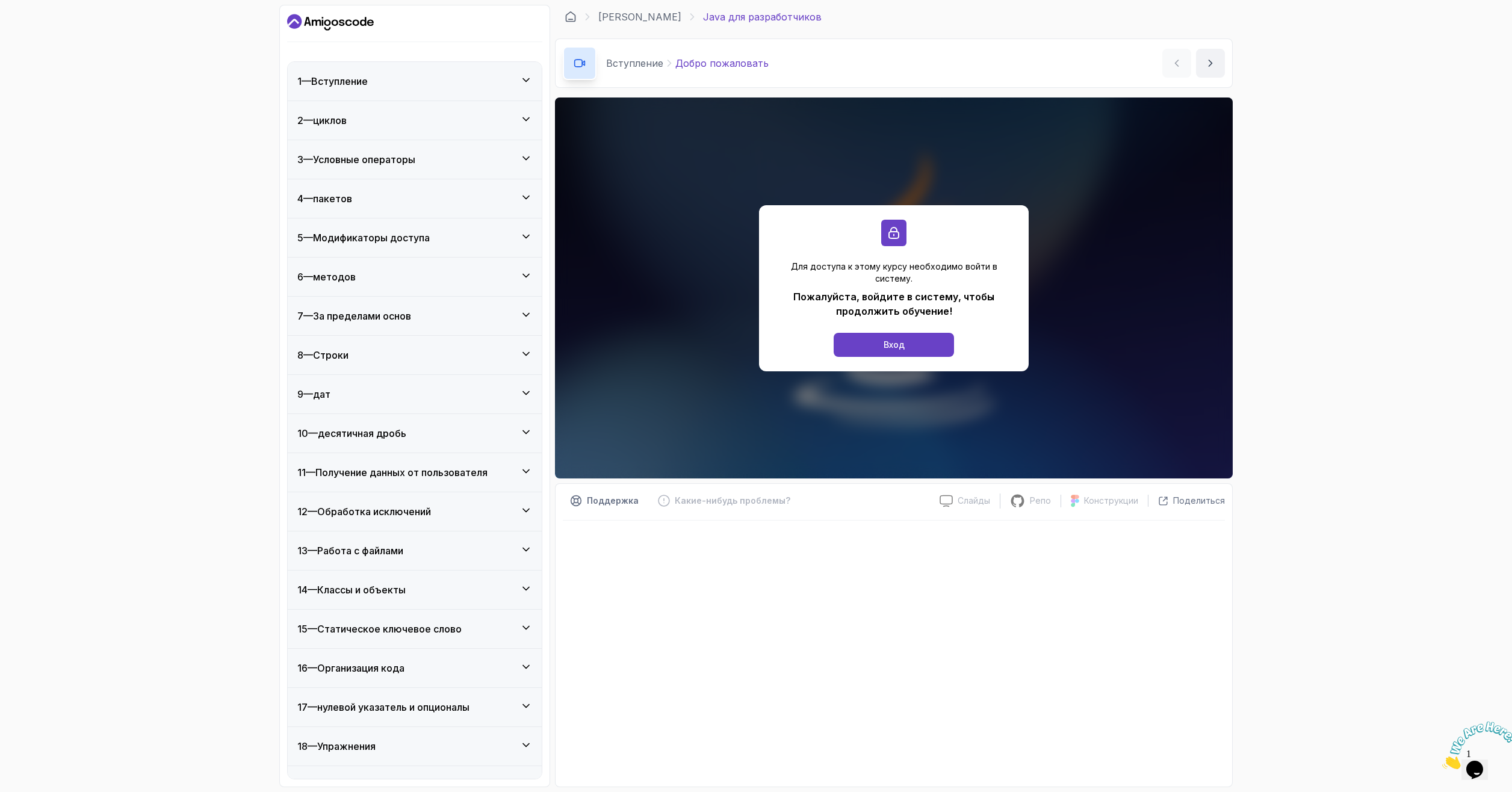
click at [421, 285] on div "6 — методов" at bounding box center [414, 277] width 254 height 39
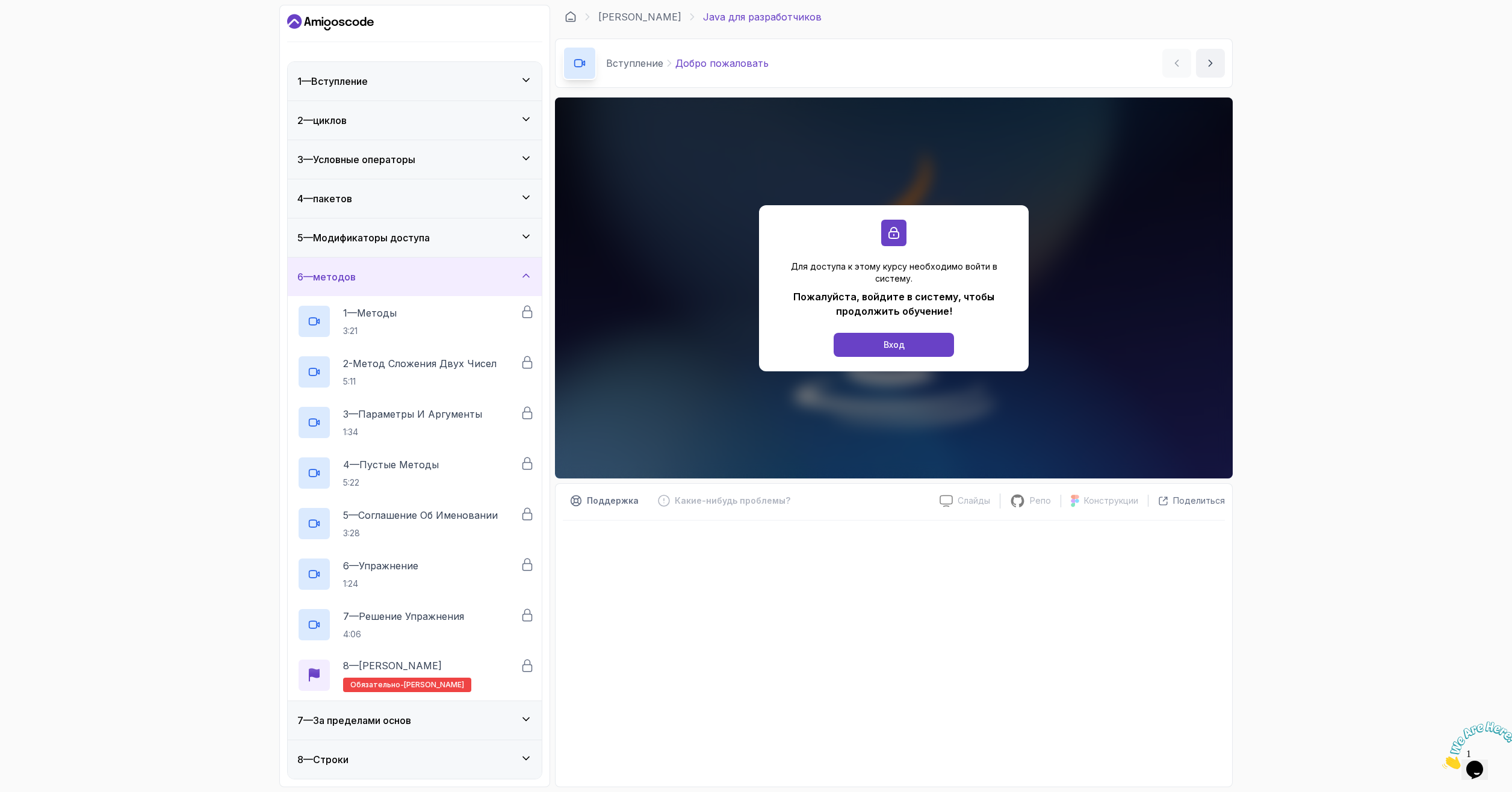
click at [422, 293] on div "6 — методов" at bounding box center [414, 277] width 254 height 39
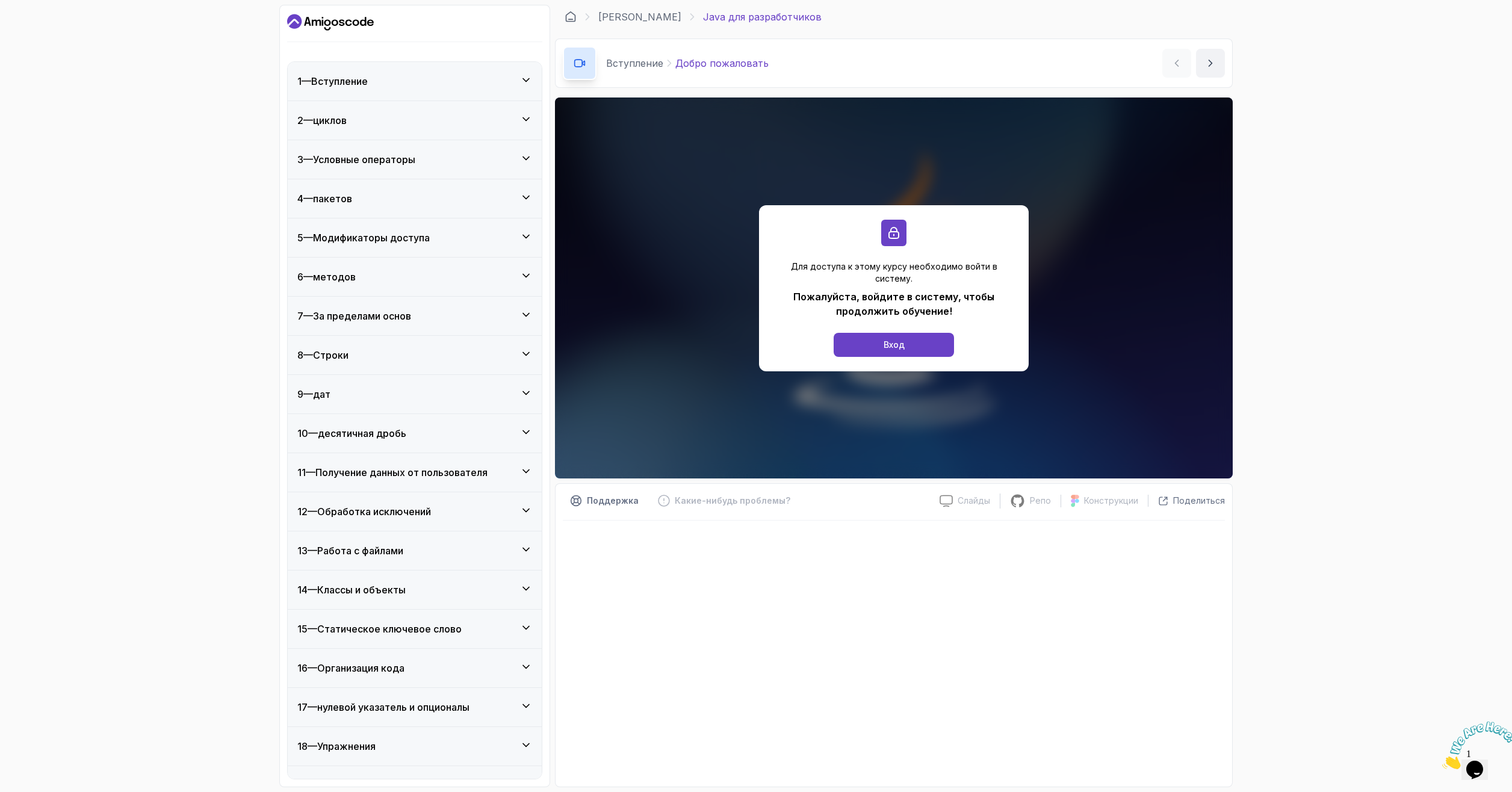
click at [425, 337] on div "8 — Строки" at bounding box center [414, 355] width 254 height 39
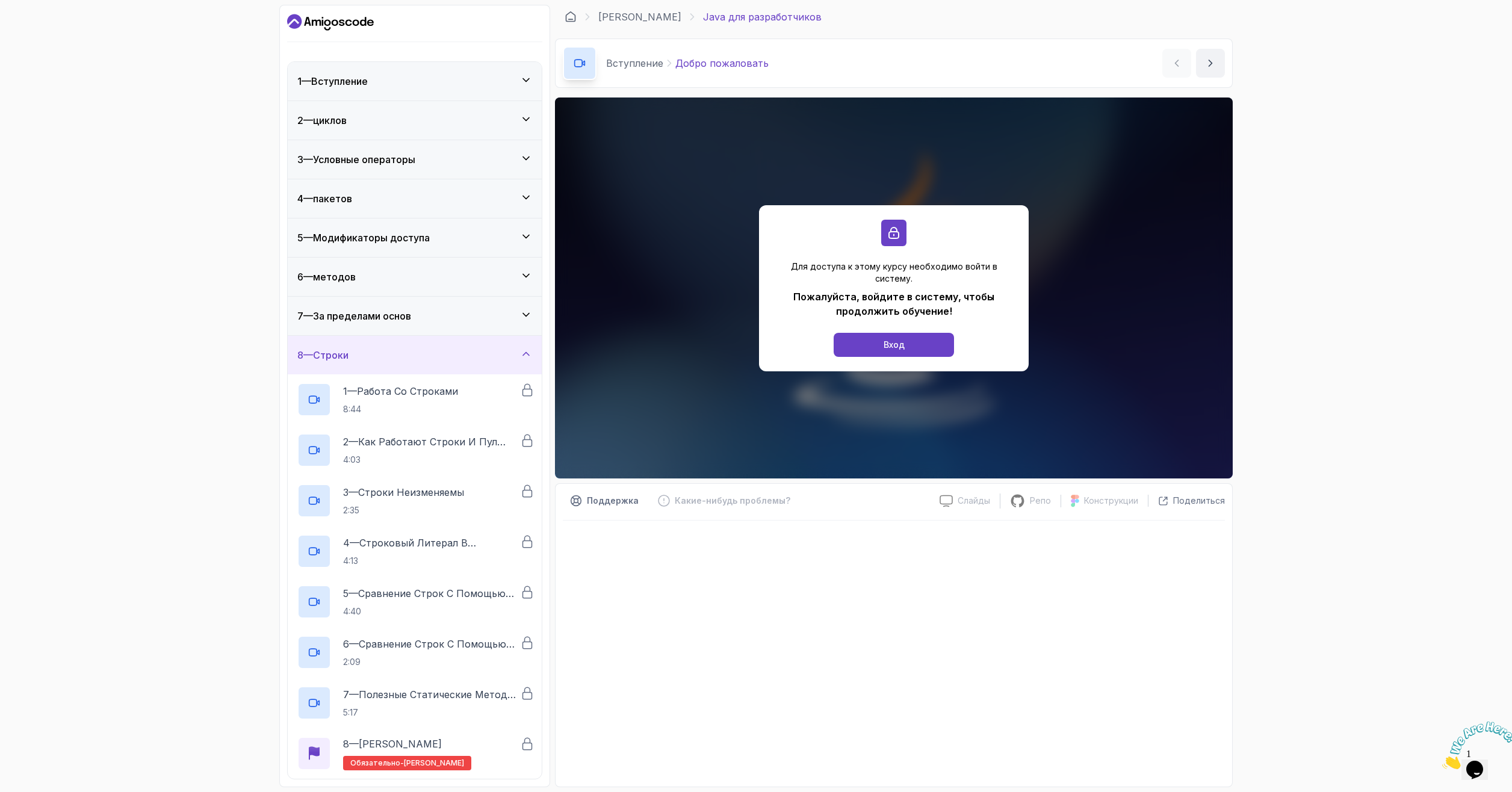
click at [429, 349] on div "8 — Строки" at bounding box center [414, 355] width 235 height 14
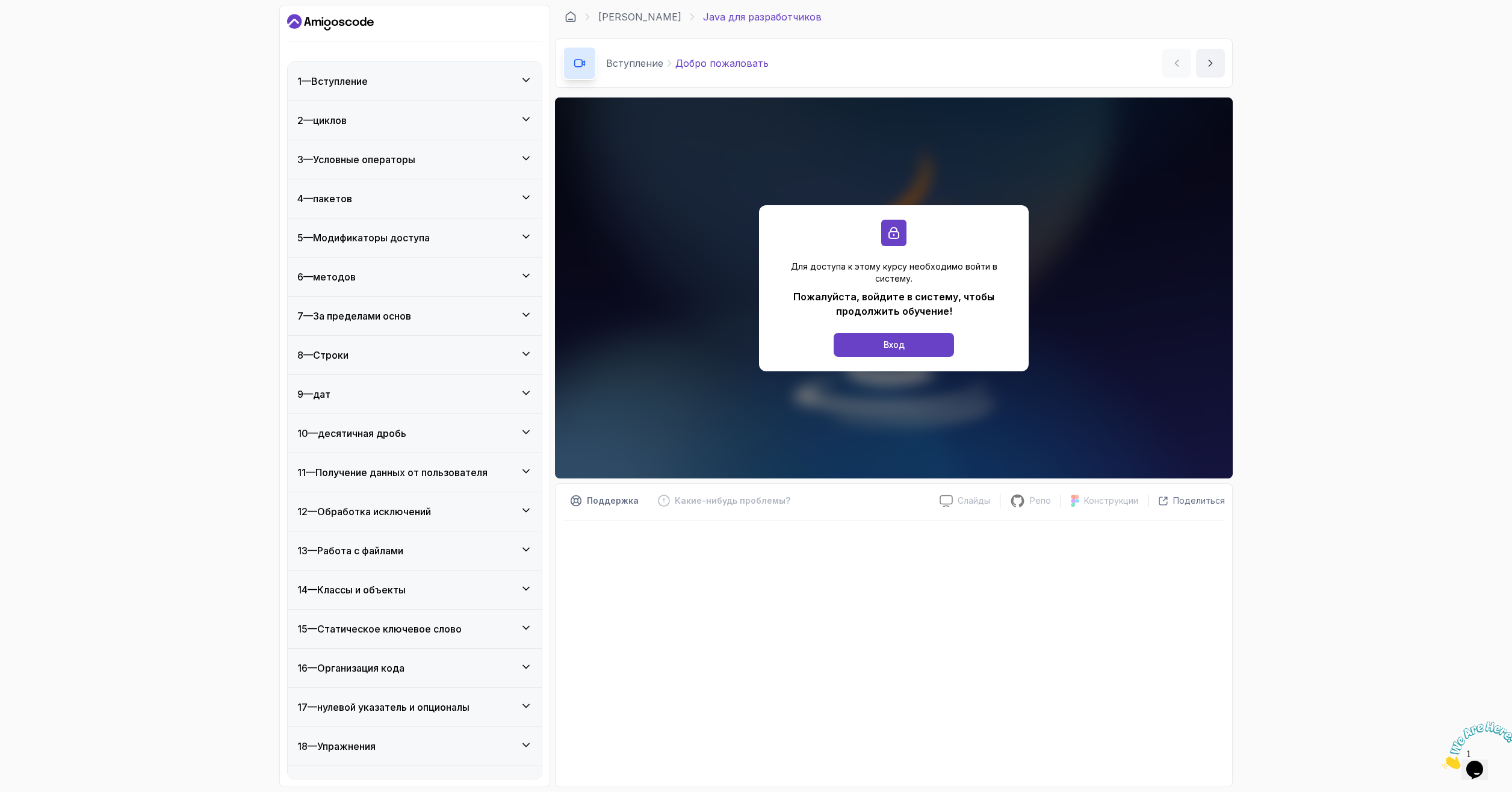
click at [419, 410] on div "9 — дат" at bounding box center [414, 394] width 254 height 39
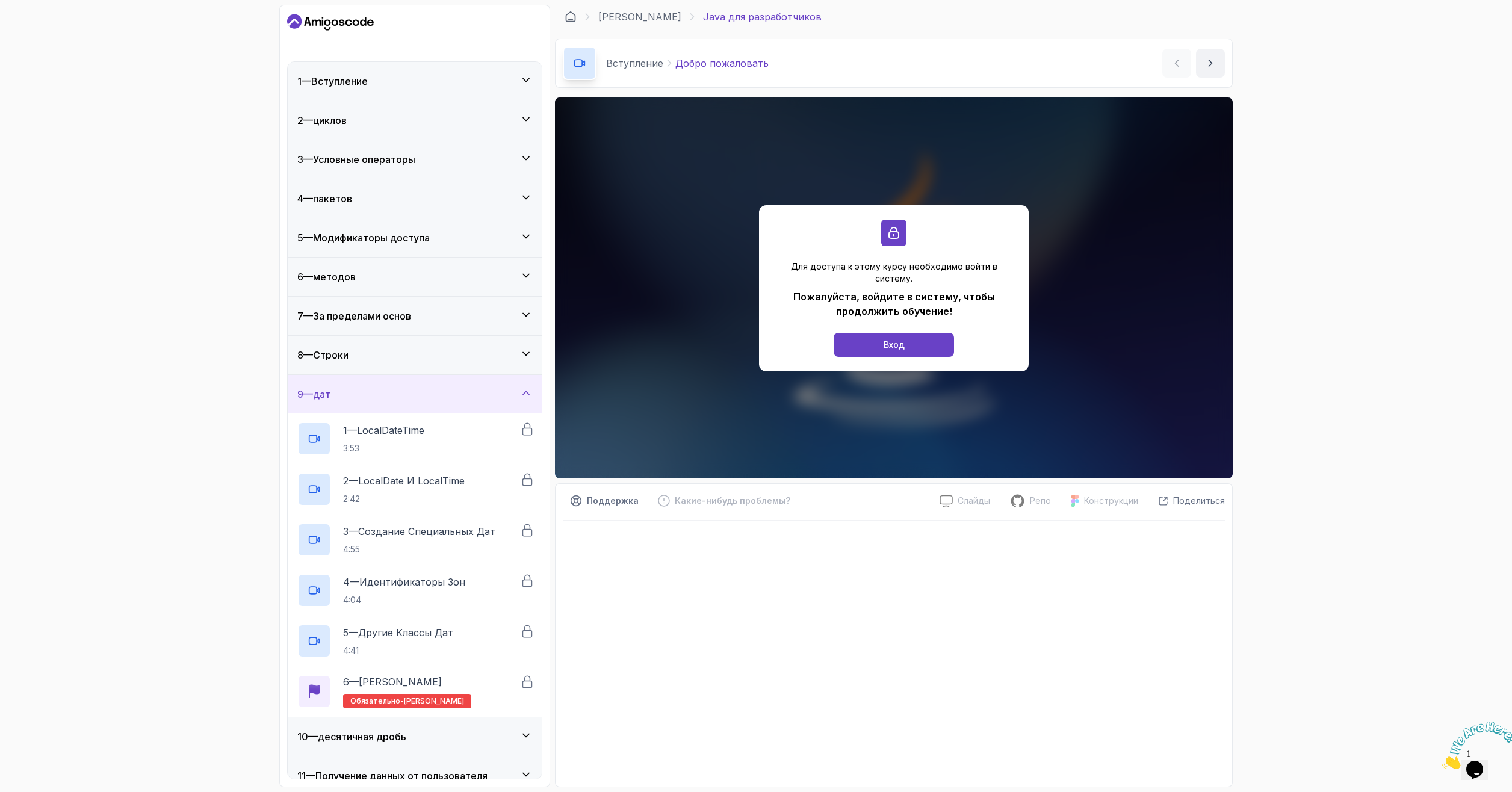
click at [419, 410] on div "9 — дат" at bounding box center [414, 394] width 254 height 39
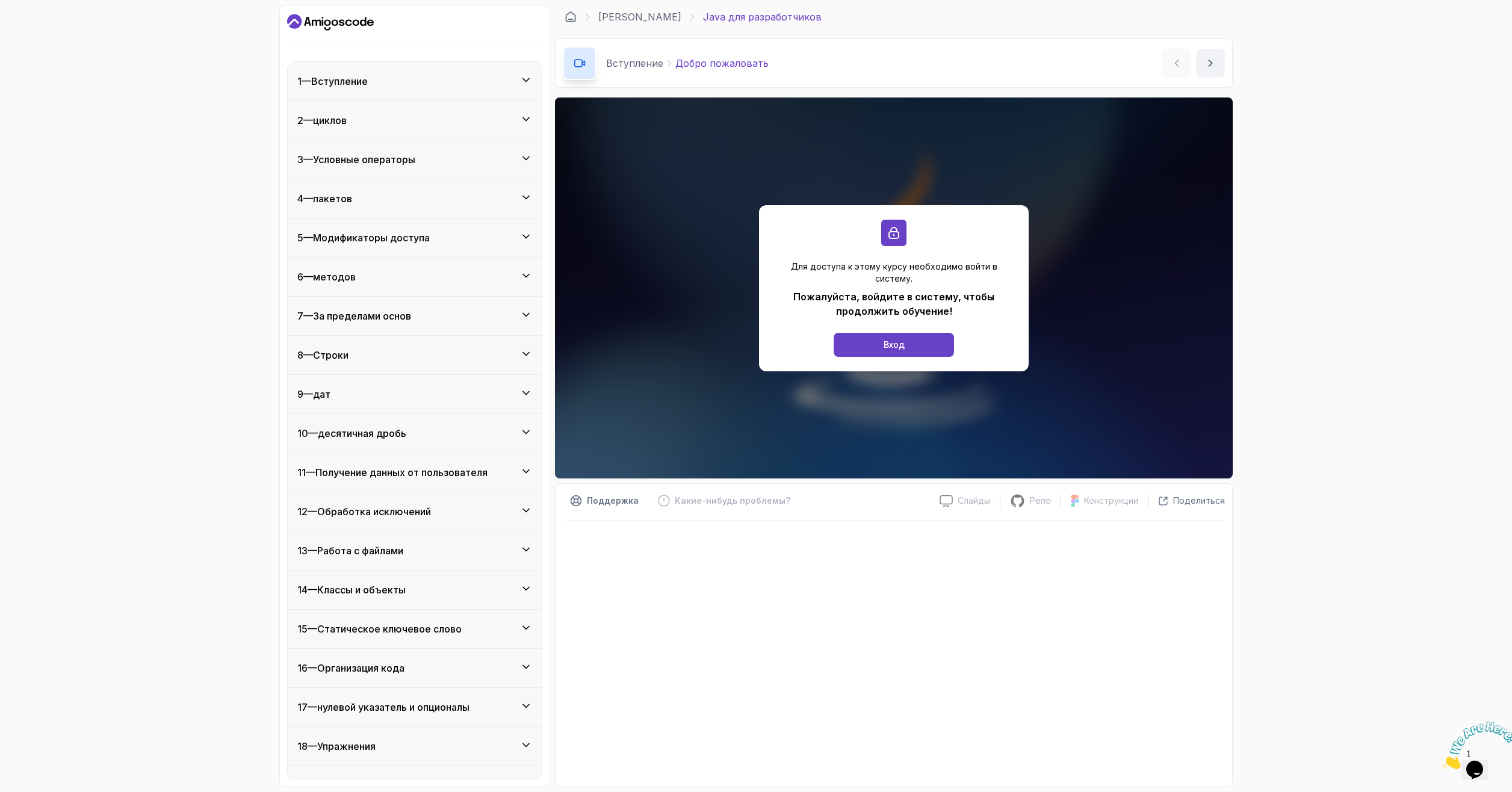
click at [419, 437] on div "10 — десятичная дробь" at bounding box center [414, 434] width 235 height 14
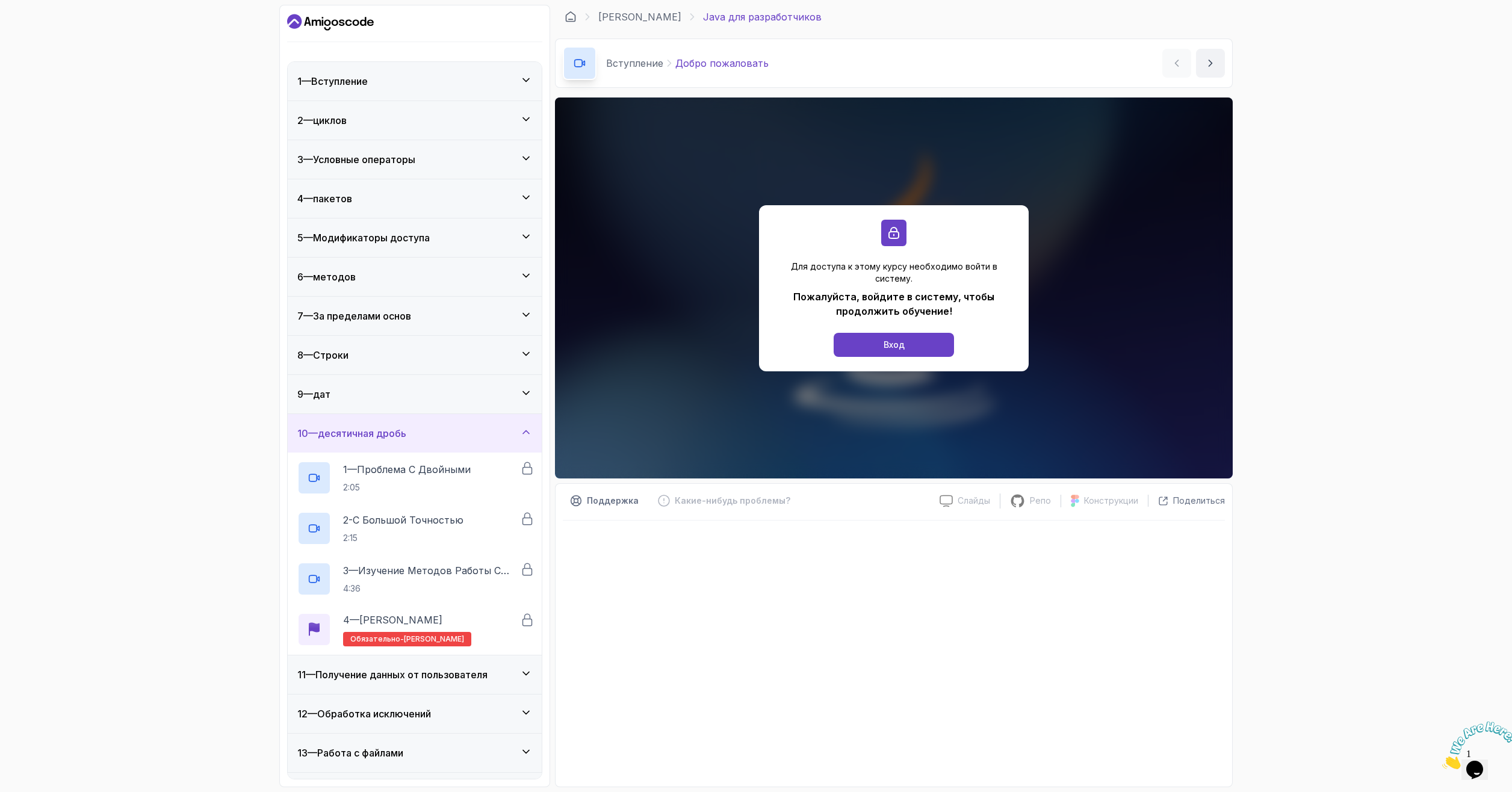
click at [419, 437] on div "10 — десятичная дробь" at bounding box center [414, 434] width 235 height 14
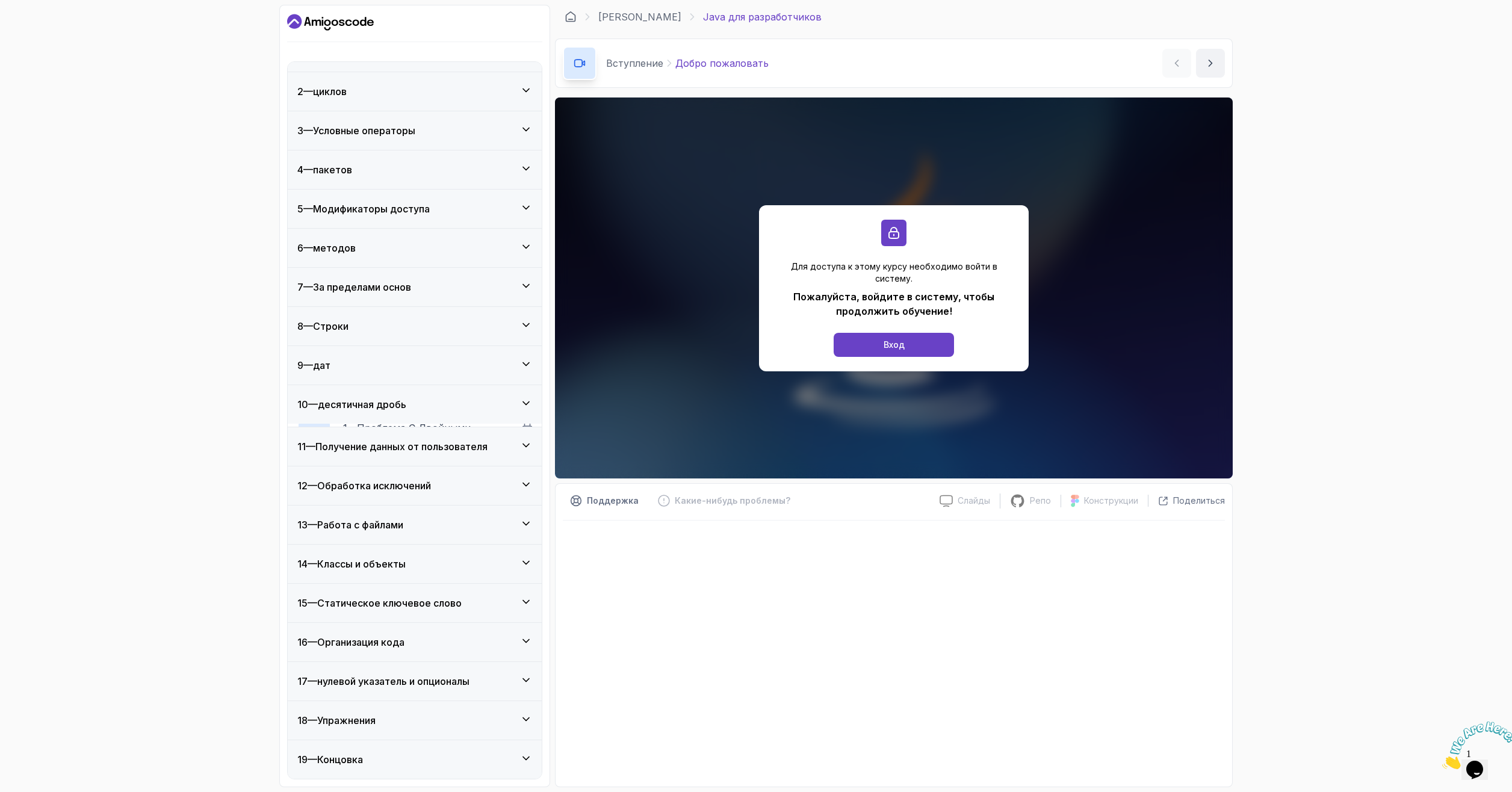
scroll to position [26, 0]
click at [402, 494] on div "12 — Обработка исключений" at bounding box center [414, 486] width 254 height 39
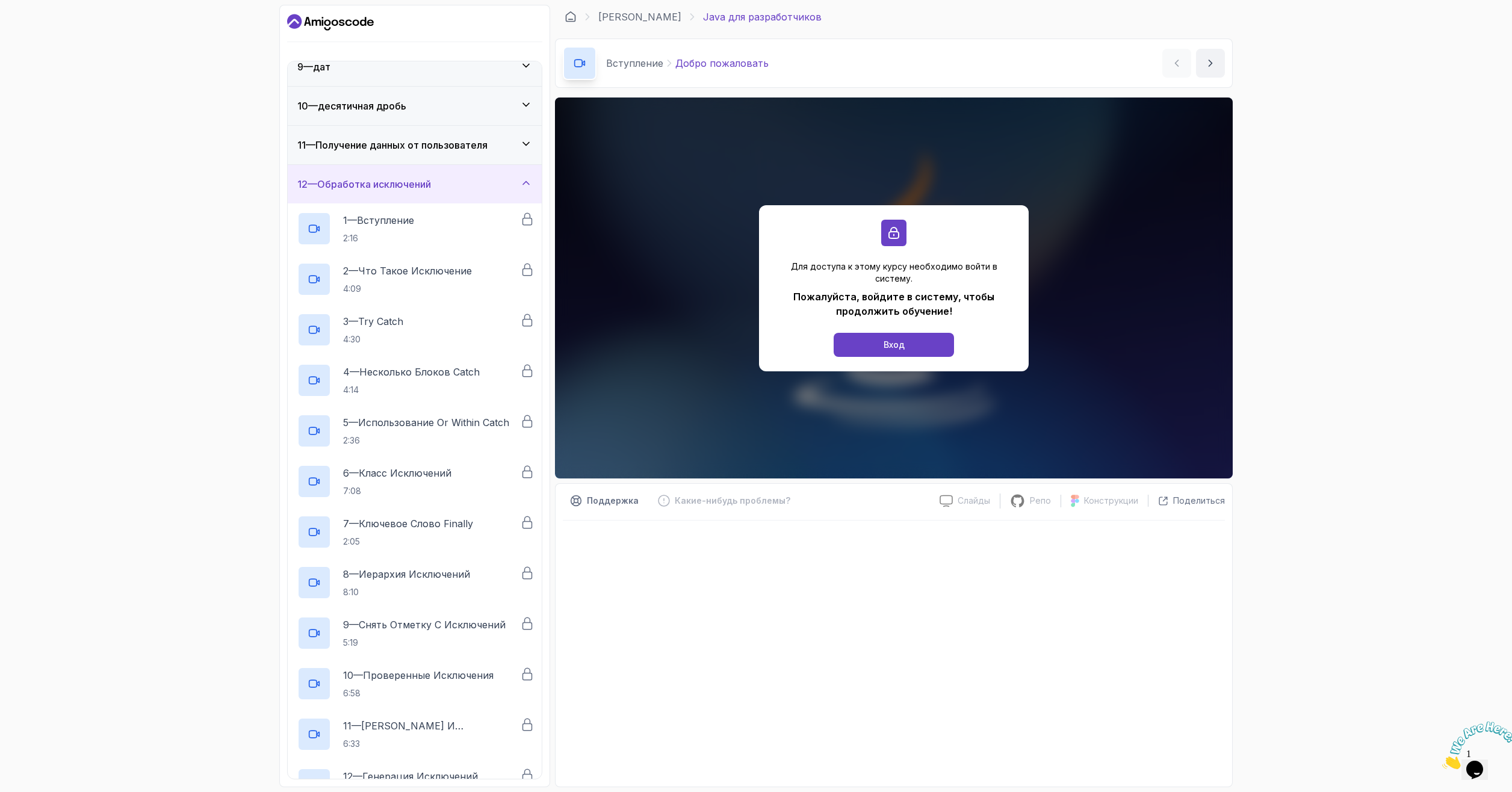
click at [345, 192] on div "12 — Обработка исключений" at bounding box center [414, 184] width 254 height 39
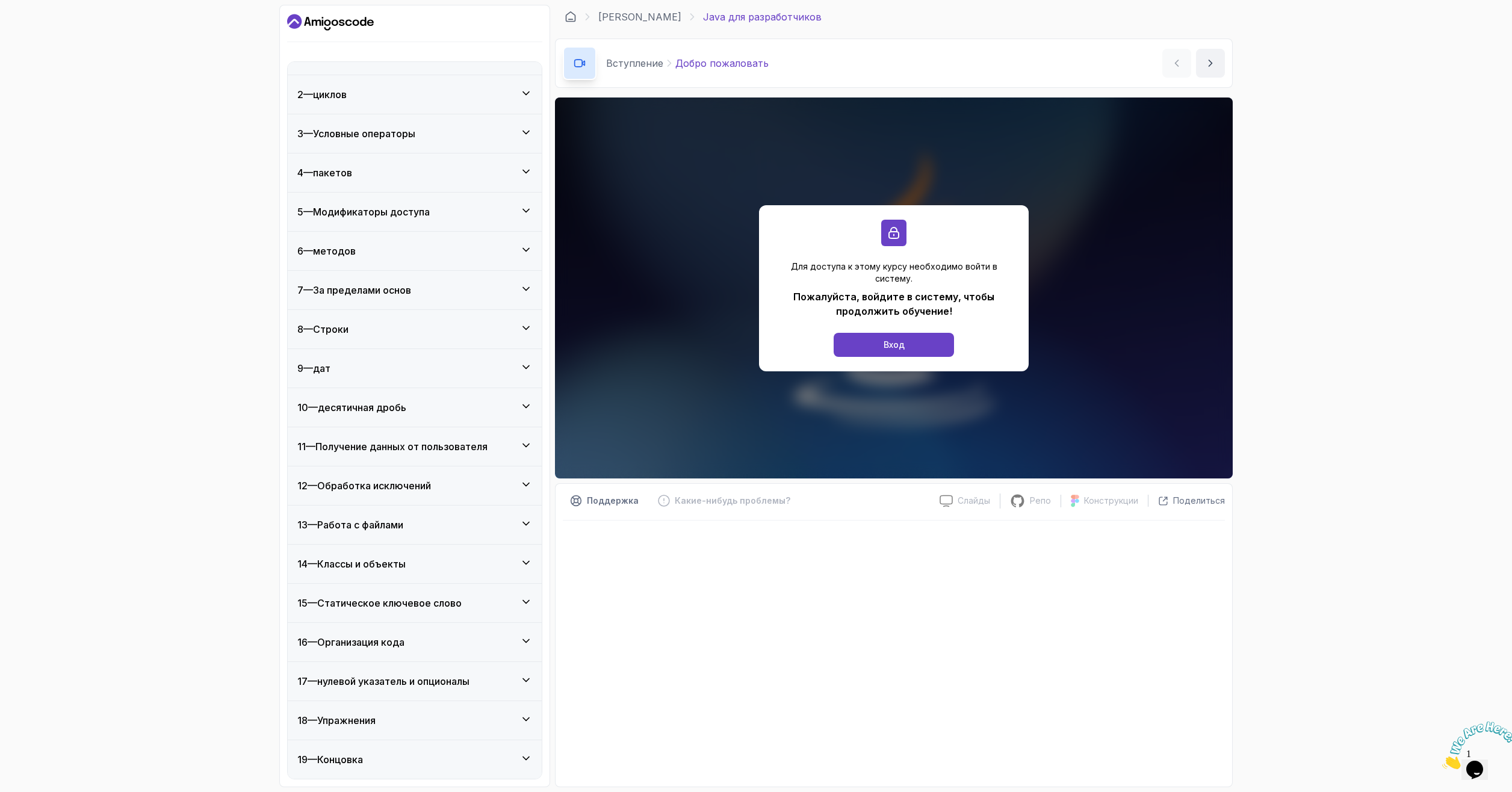
click at [390, 754] on div "19 — Концовка" at bounding box center [414, 760] width 235 height 14
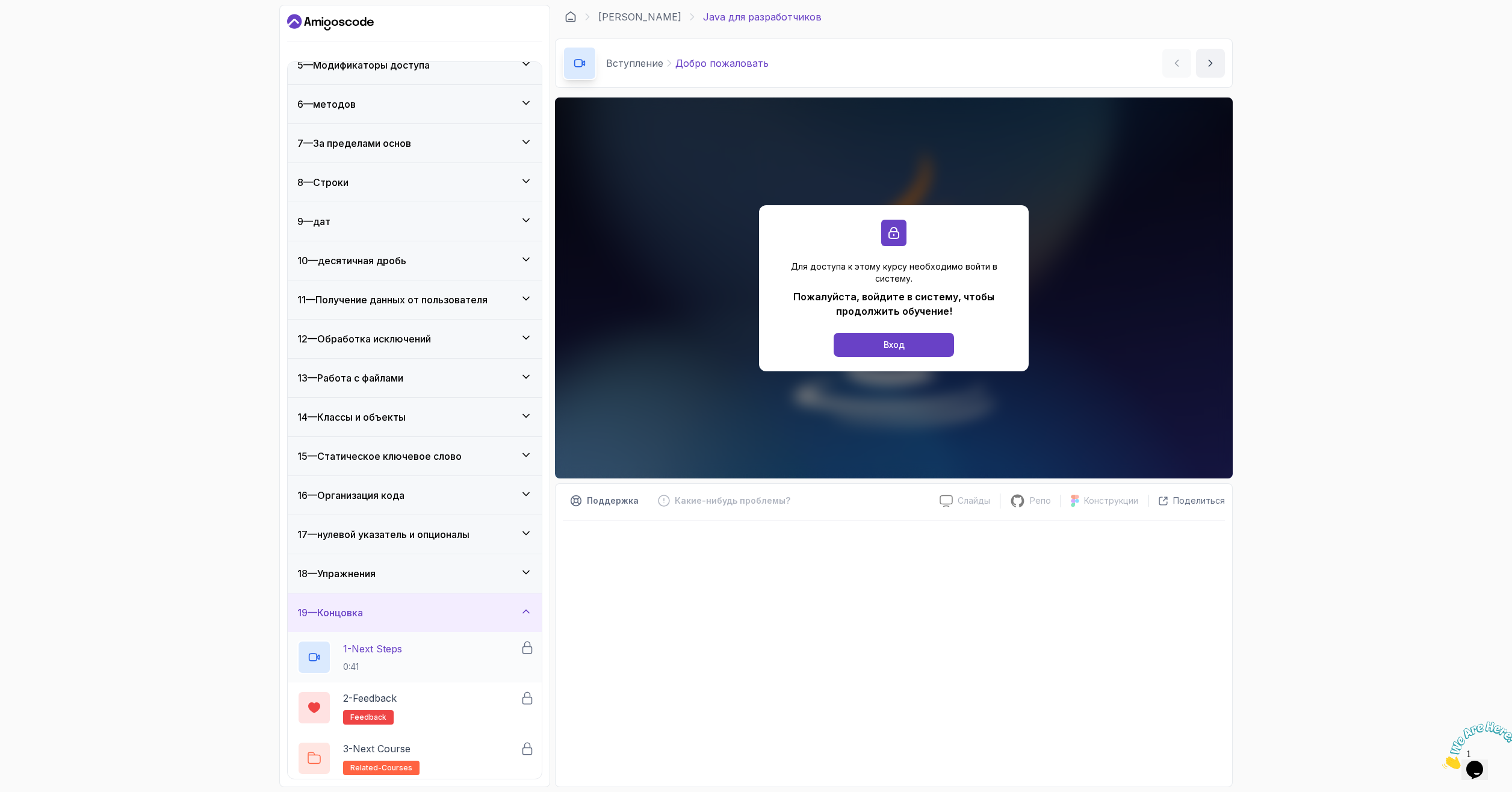
scroll to position [177, 0]
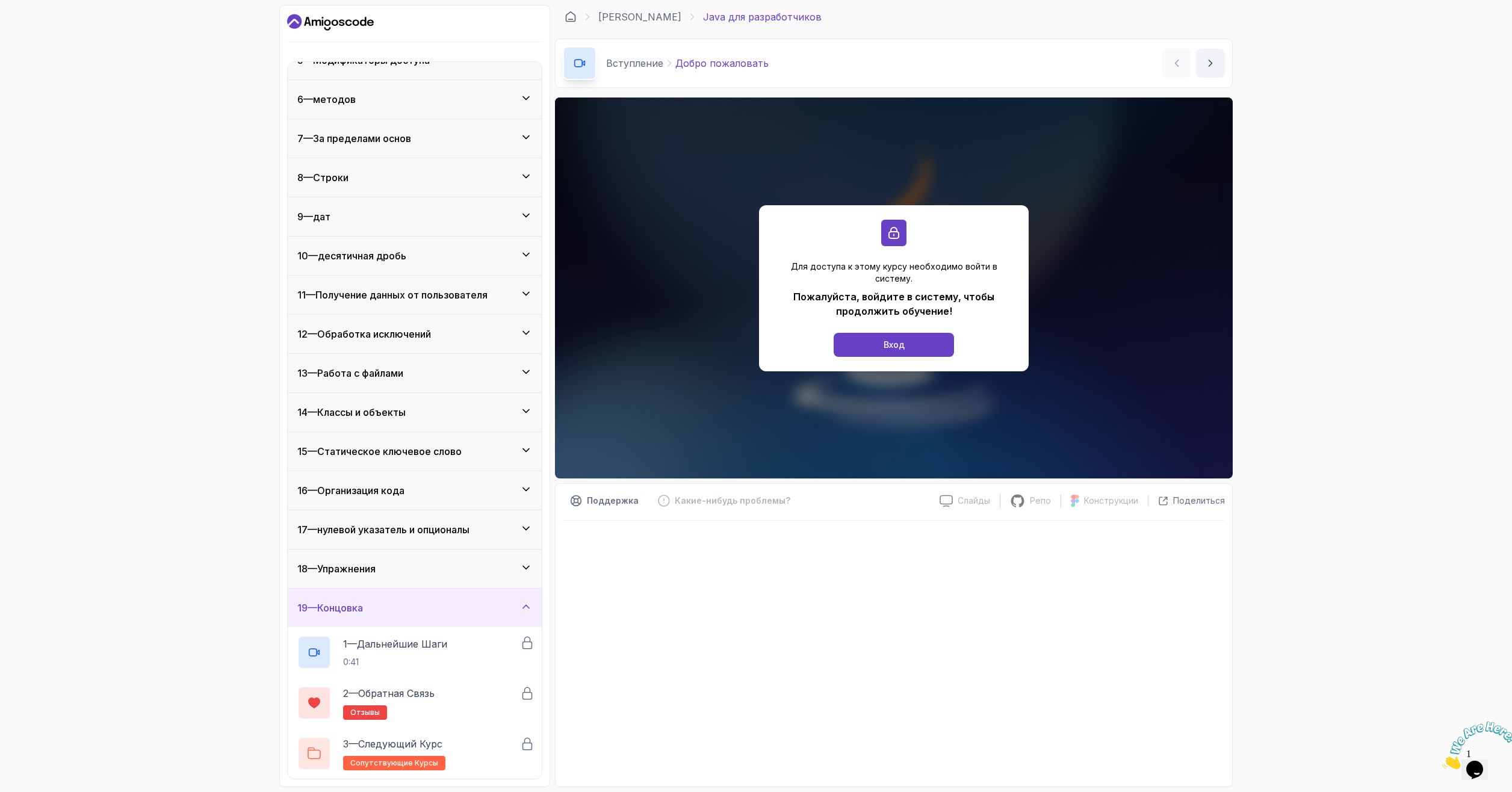
click at [435, 615] on div "19 — Концовка" at bounding box center [414, 608] width 235 height 14
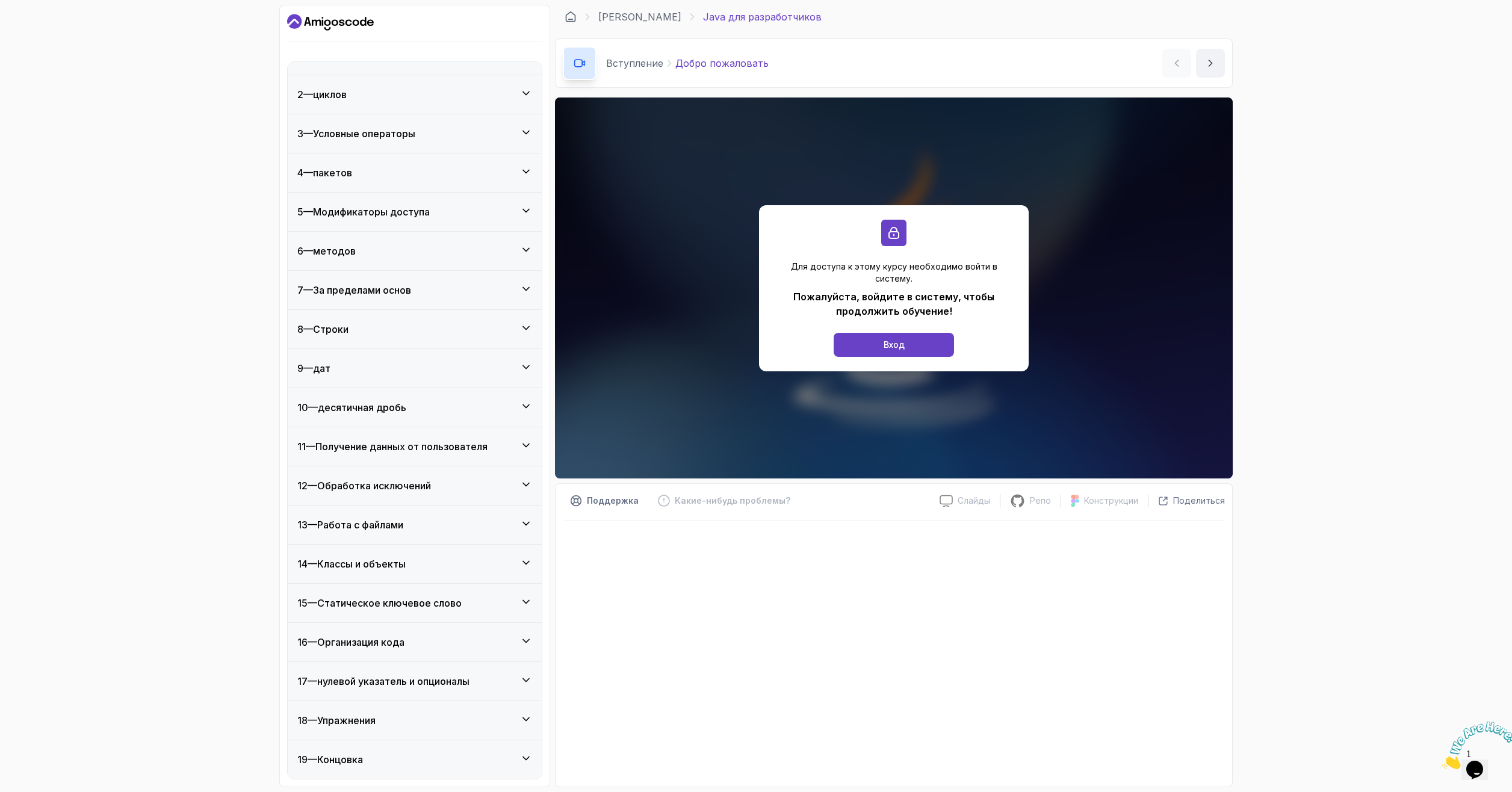
click at [408, 728] on div "18 — Упражнения" at bounding box center [414, 721] width 254 height 39
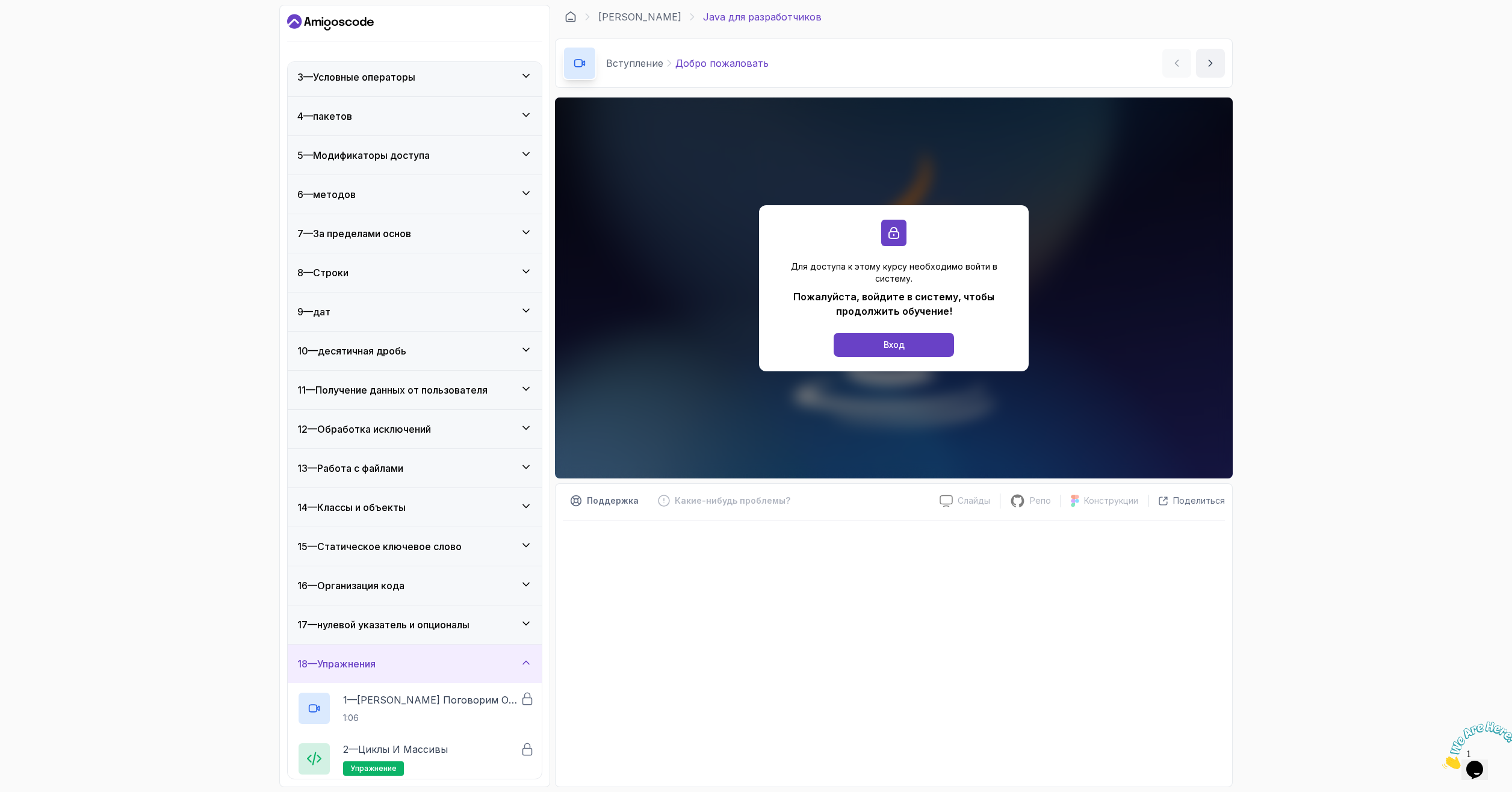
scroll to position [81, 0]
click at [399, 344] on div "10 — десятичная дробь" at bounding box center [414, 352] width 254 height 39
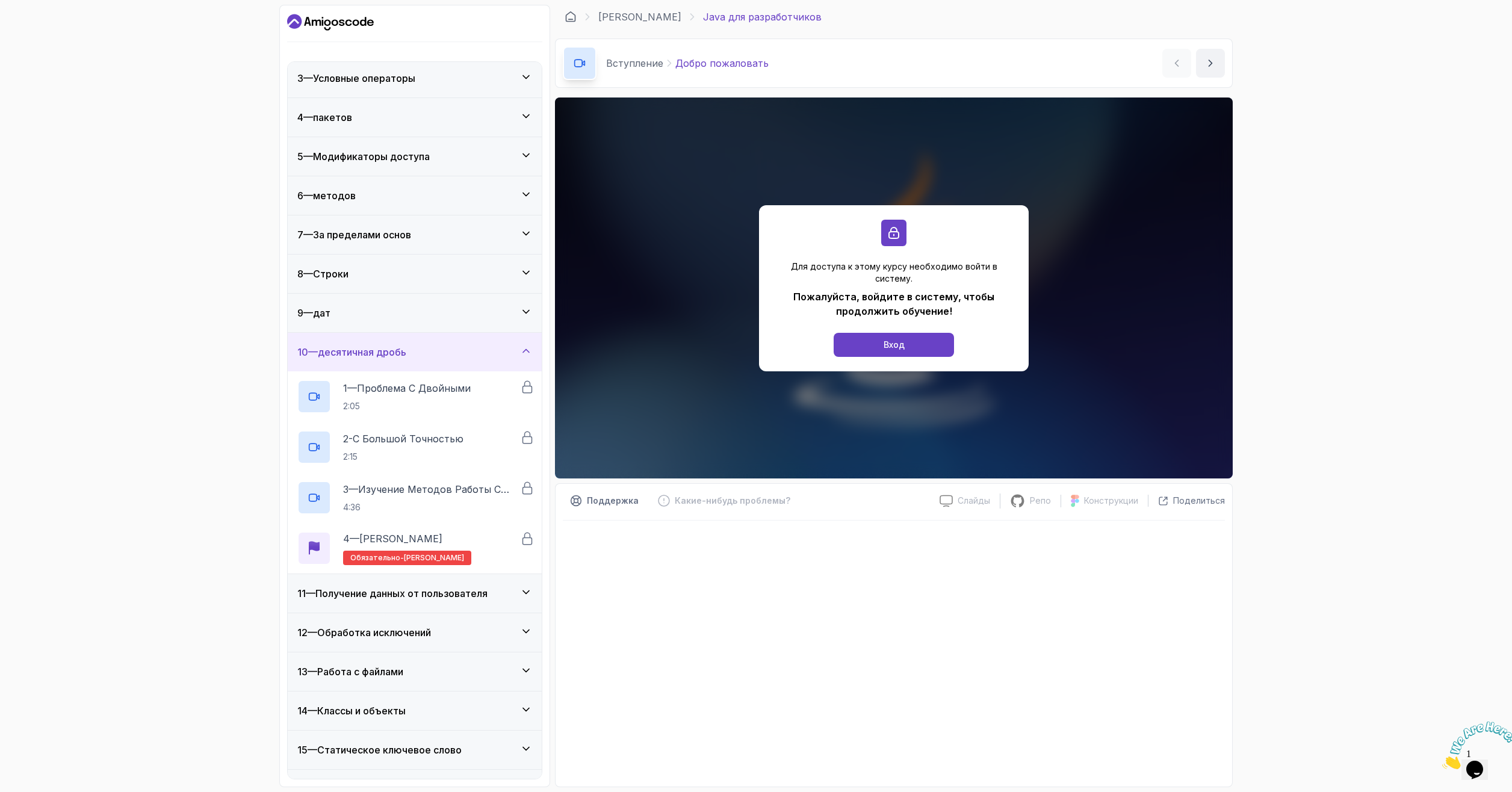
click at [417, 325] on div "9 — дат" at bounding box center [414, 313] width 254 height 39
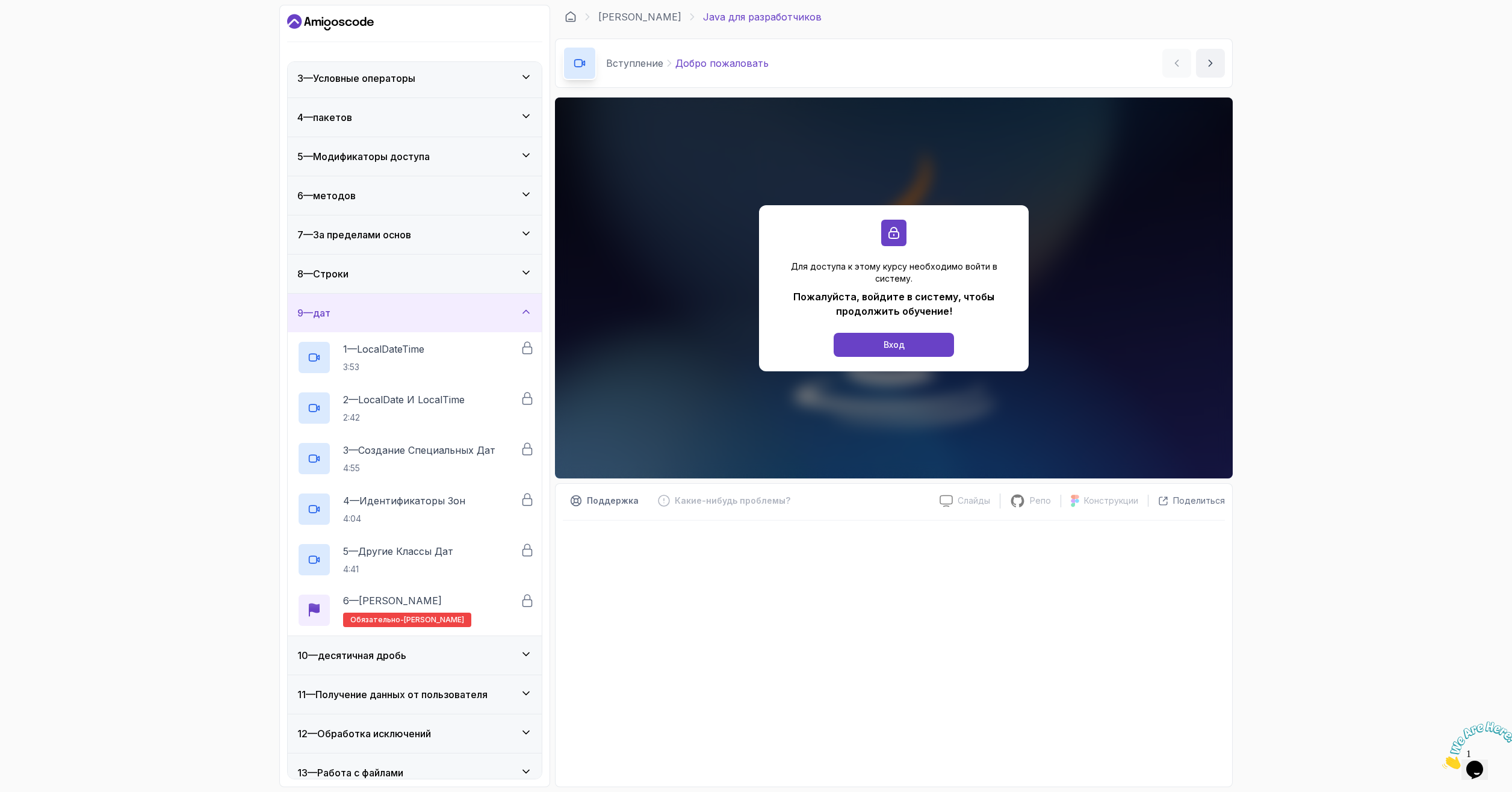
click at [409, 287] on div "8 — Строки" at bounding box center [414, 274] width 254 height 39
